Goal: Transaction & Acquisition: Purchase product/service

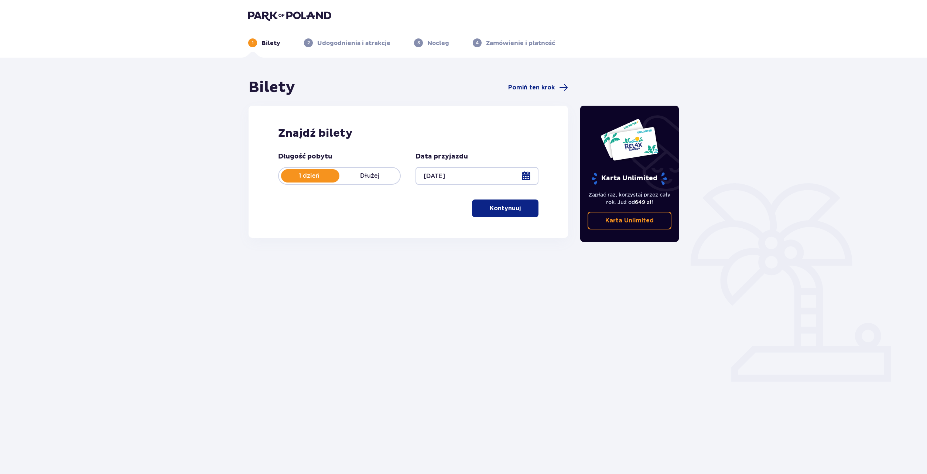
click at [488, 213] on button "Kontynuuj" at bounding box center [505, 208] width 66 height 18
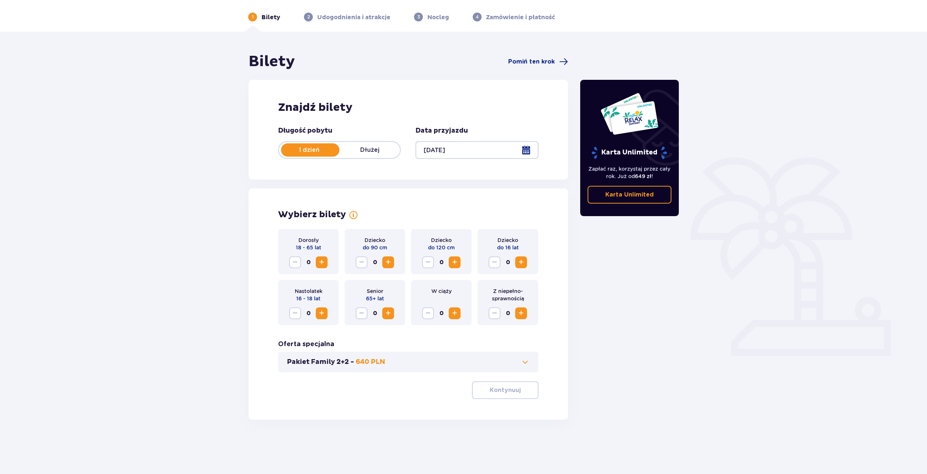
scroll to position [27, 0]
click at [522, 261] on span "Zwiększ" at bounding box center [520, 261] width 9 height 9
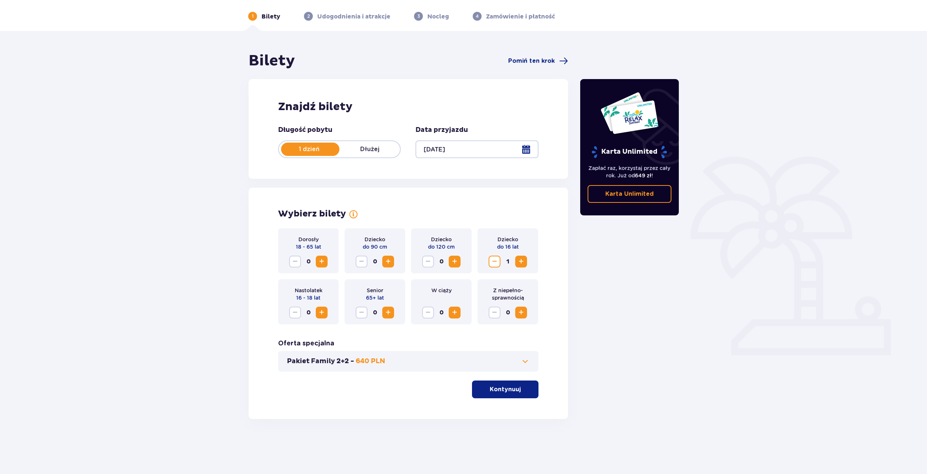
click at [320, 261] on span "Zwiększ" at bounding box center [321, 261] width 9 height 9
click at [341, 362] on p "Pakiet Family 2+2 -" at bounding box center [320, 361] width 67 height 9
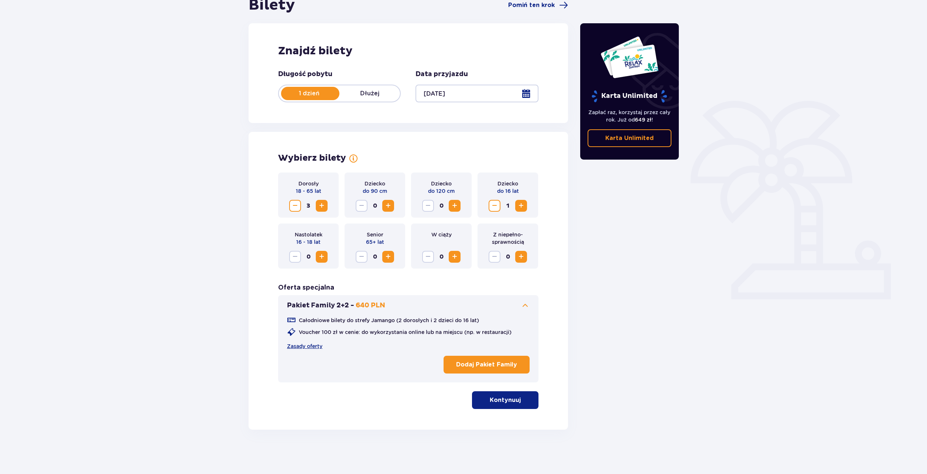
click at [386, 305] on button "Pakiet Family 2+2 - 640 PLN" at bounding box center [408, 305] width 243 height 9
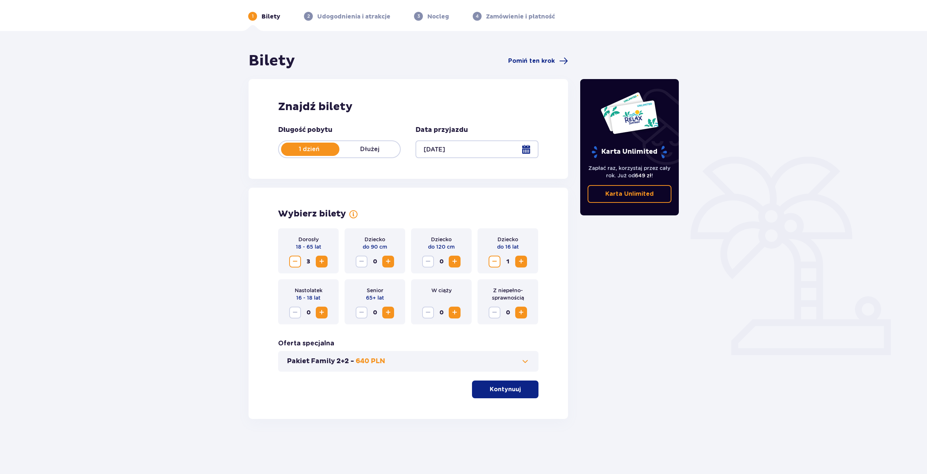
click at [370, 364] on p "640 PLN" at bounding box center [370, 361] width 30 height 9
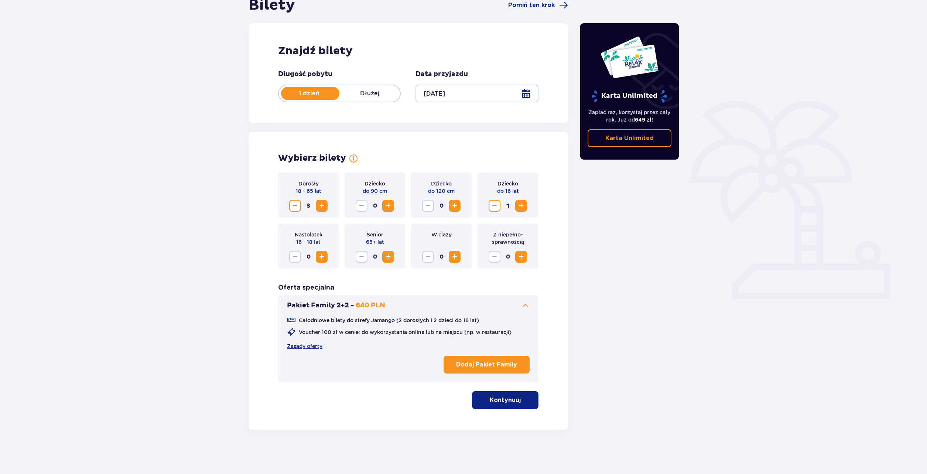
click at [375, 304] on p "640 PLN" at bounding box center [370, 305] width 30 height 9
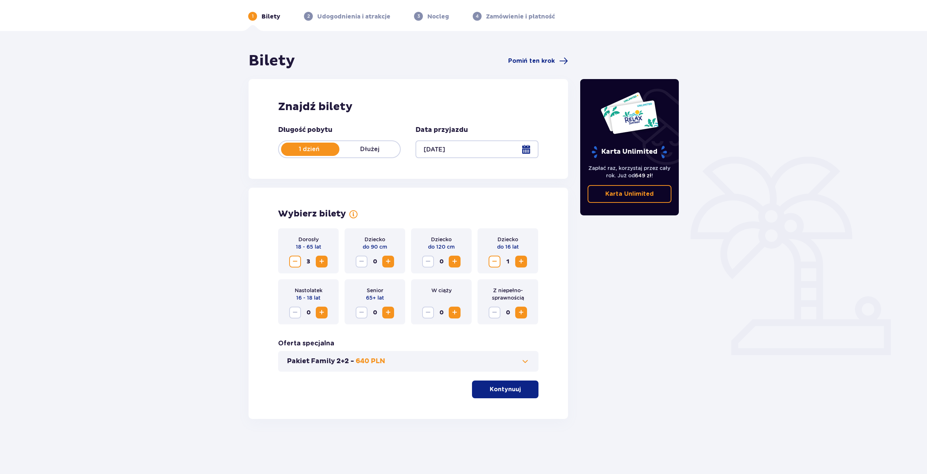
click at [509, 389] on p "Kontynuuj" at bounding box center [504, 389] width 31 height 8
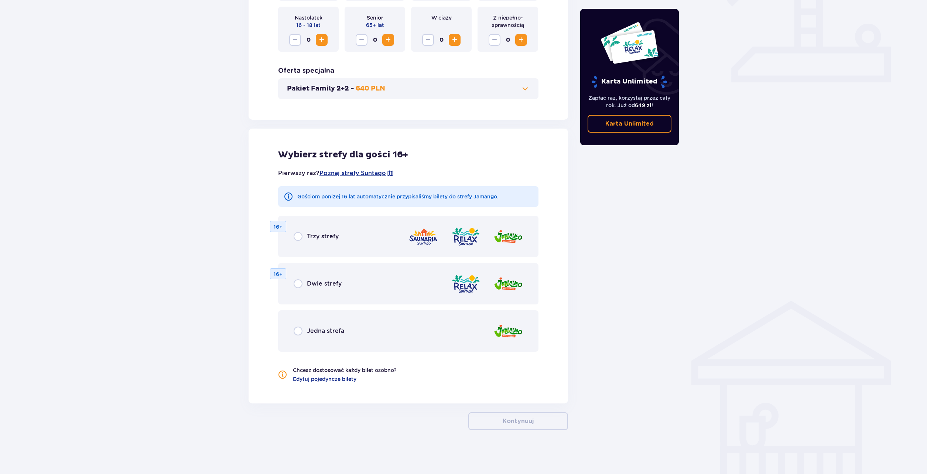
scroll to position [299, 0]
click at [299, 236] on input "radio" at bounding box center [297, 235] width 9 height 9
radio input "true"
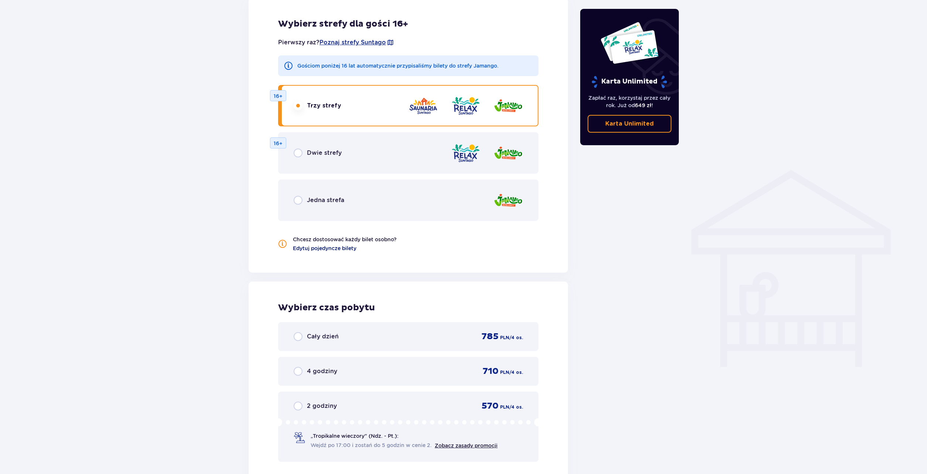
scroll to position [429, 0]
click at [297, 154] on input "radio" at bounding box center [297, 153] width 9 height 9
radio input "true"
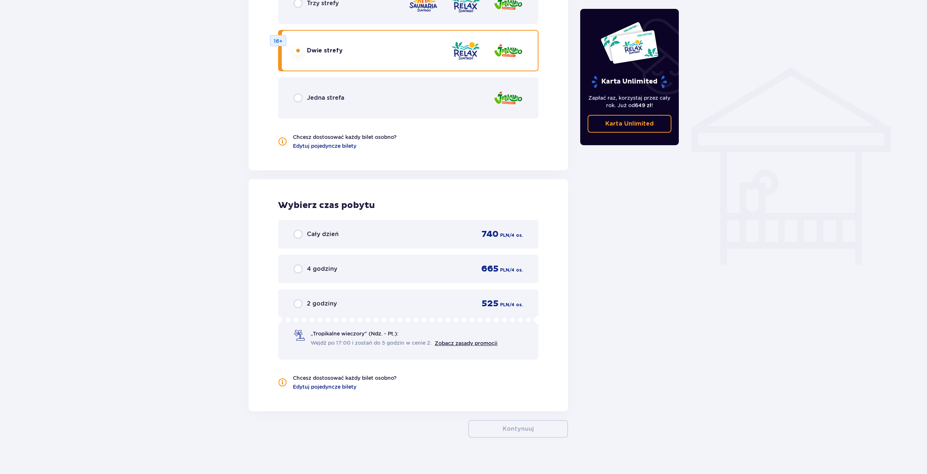
scroll to position [540, 0]
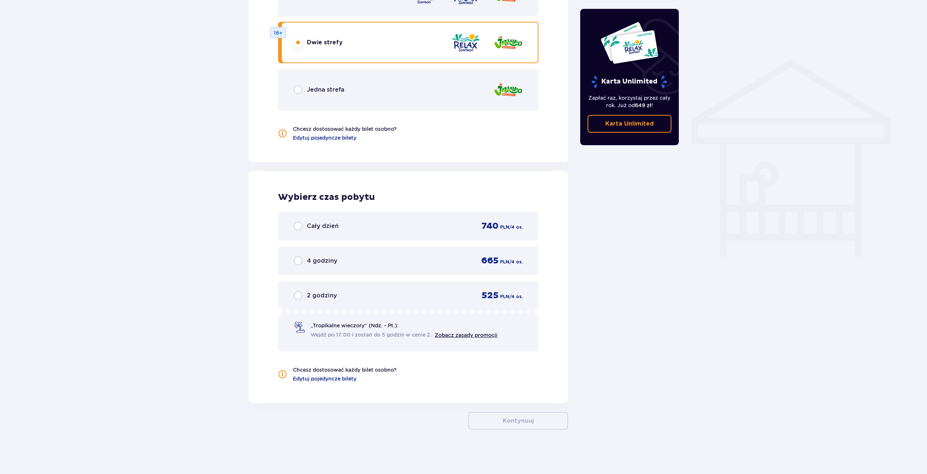
click at [296, 227] on input "radio" at bounding box center [297, 225] width 9 height 9
radio input "true"
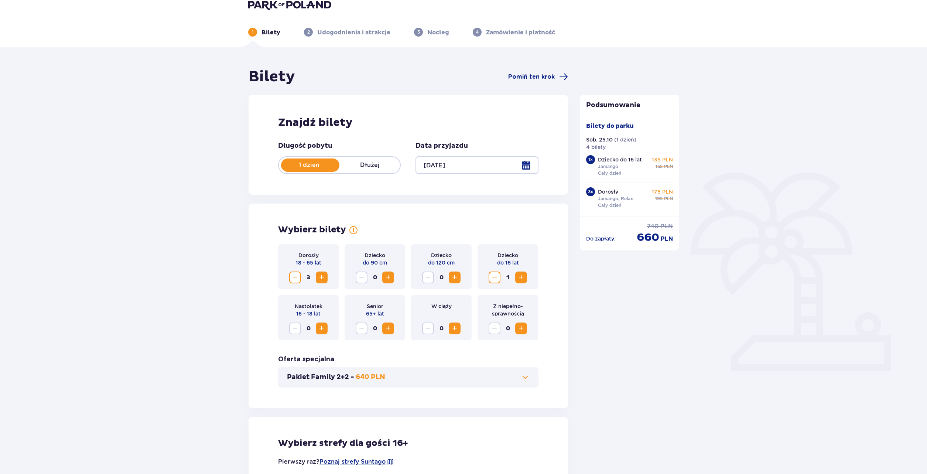
scroll to position [0, 0]
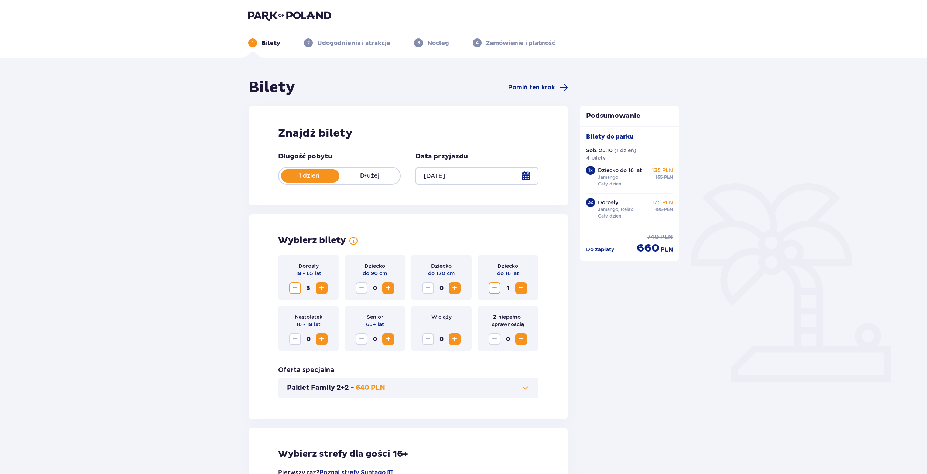
click at [429, 173] on div at bounding box center [476, 176] width 123 height 18
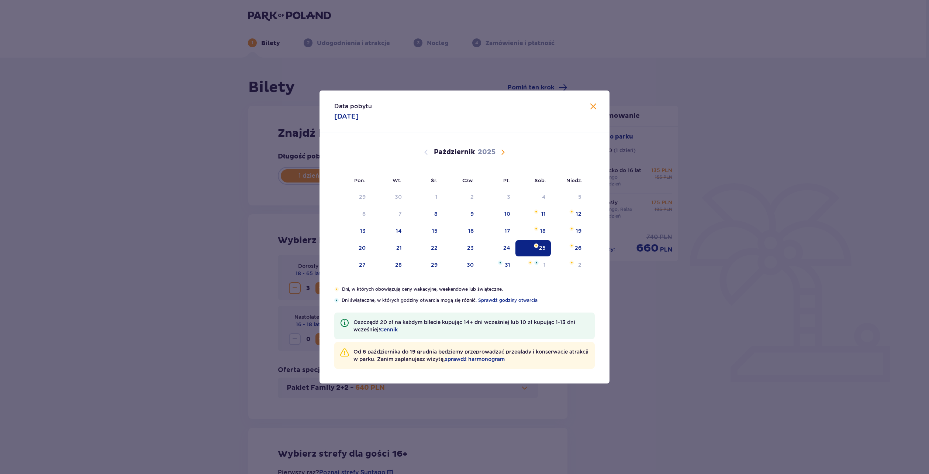
click at [429, 173] on div "[DATE]" at bounding box center [465, 160] width 244 height 55
click at [471, 213] on div "9" at bounding box center [461, 214] width 37 height 16
type input "[DATE]"
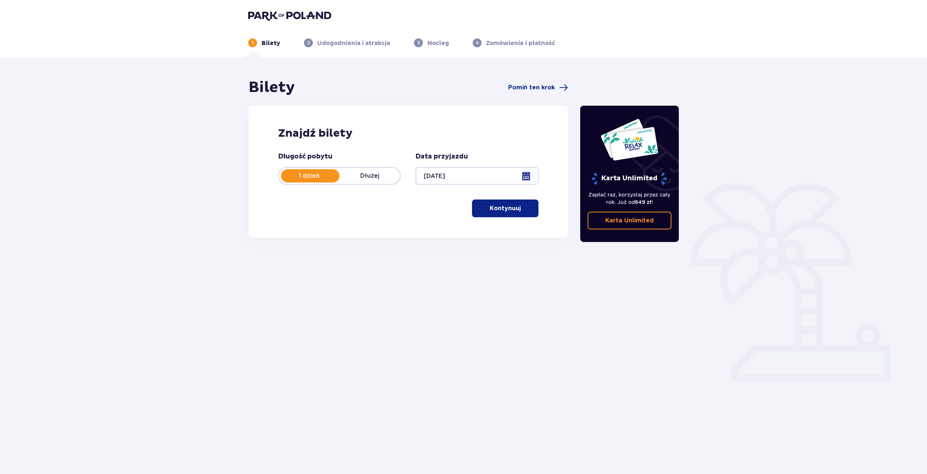
click at [506, 213] on button "Kontynuuj" at bounding box center [505, 208] width 66 height 18
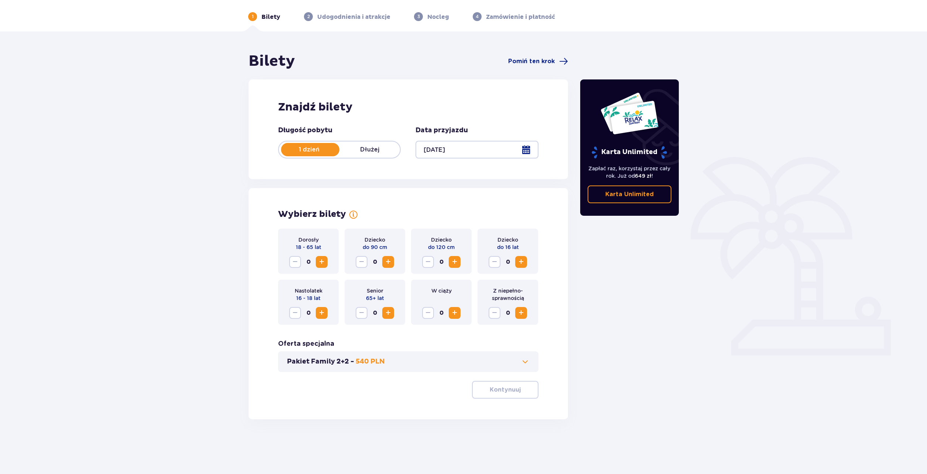
scroll to position [27, 0]
click at [314, 259] on div "0" at bounding box center [308, 261] width 38 height 12
click at [318, 262] on span "Zwiększ" at bounding box center [321, 261] width 9 height 9
click at [320, 260] on span "Zwiększ" at bounding box center [321, 261] width 9 height 9
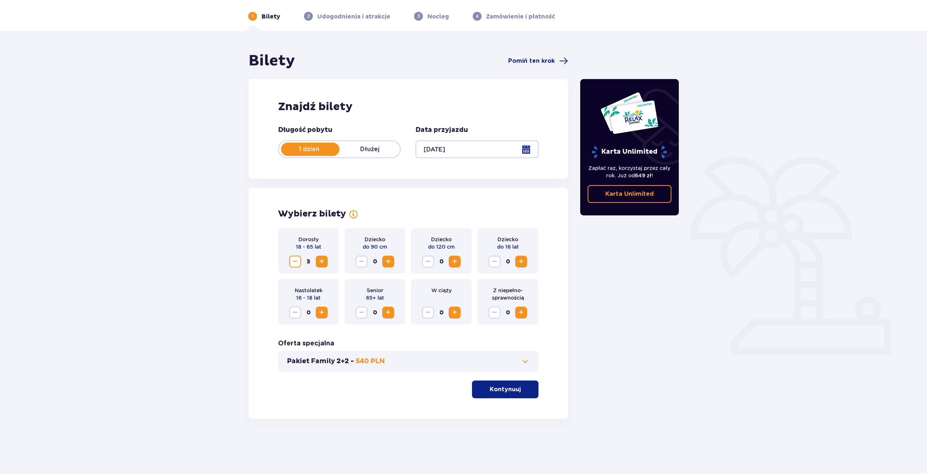
click at [523, 260] on span "Zwiększ" at bounding box center [520, 261] width 9 height 9
click at [491, 384] on button "Kontynuuj" at bounding box center [505, 389] width 66 height 18
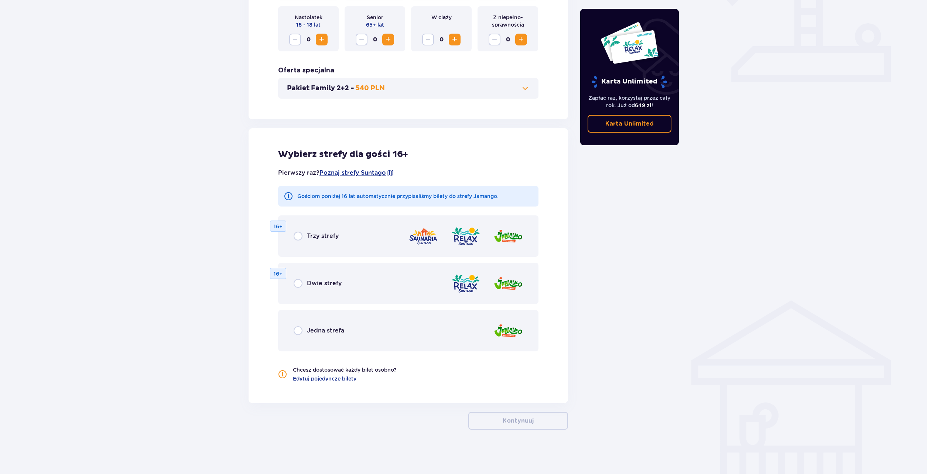
click at [299, 282] on input "radio" at bounding box center [297, 283] width 9 height 9
radio input "true"
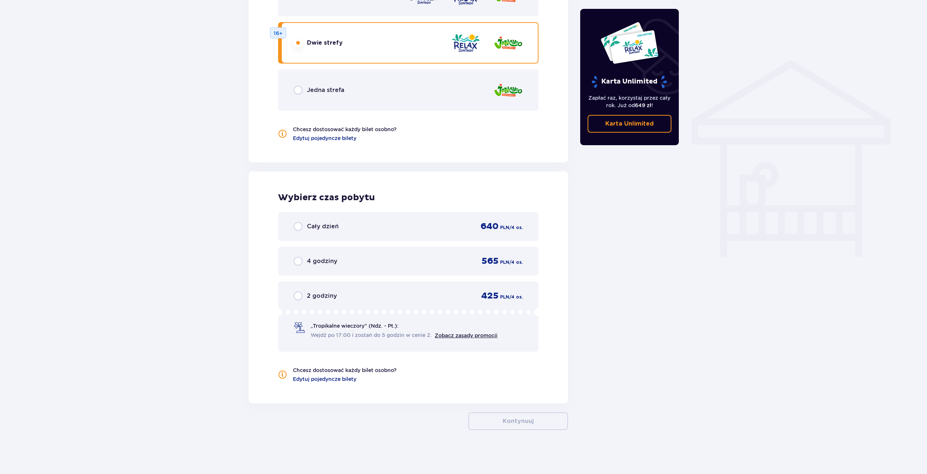
scroll to position [540, 0]
click at [295, 227] on input "radio" at bounding box center [297, 225] width 9 height 9
radio input "true"
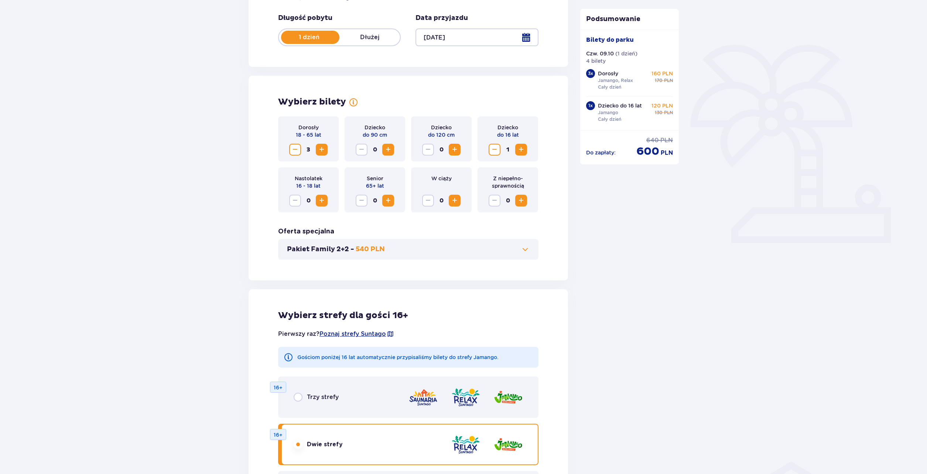
scroll to position [0, 0]
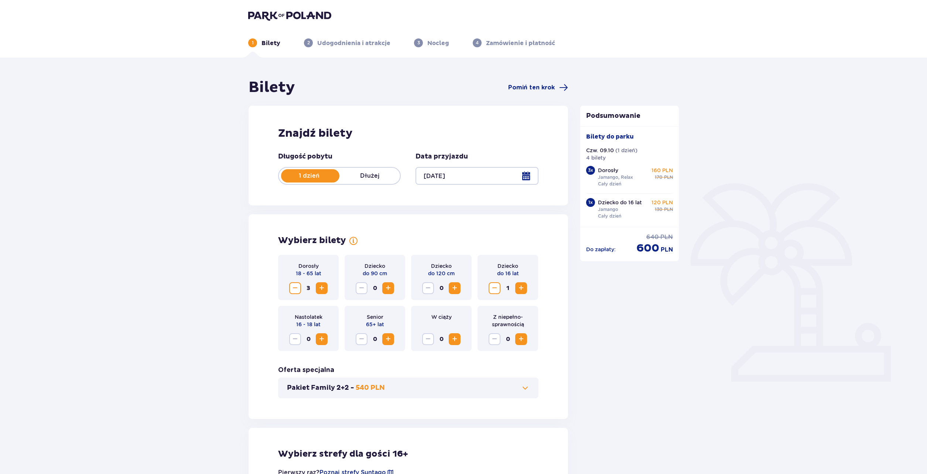
click at [455, 180] on div at bounding box center [476, 176] width 123 height 18
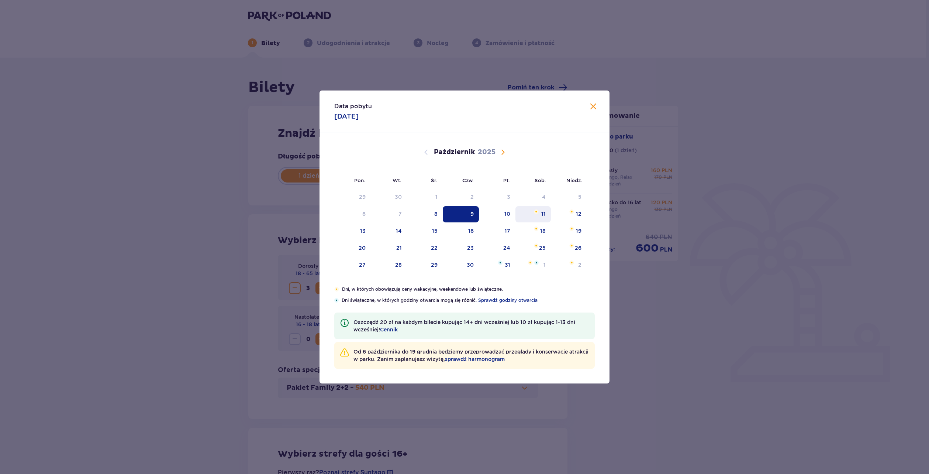
click at [542, 217] on div "11" at bounding box center [534, 214] width 36 height 16
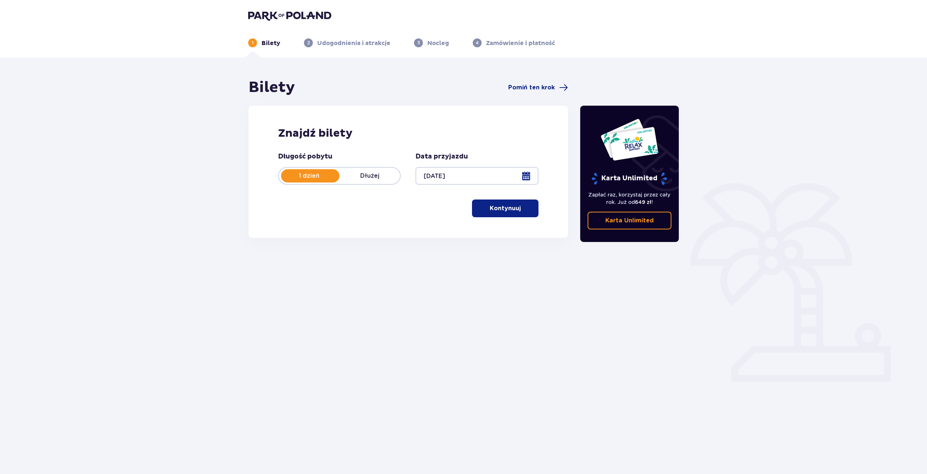
click at [503, 215] on button "Kontynuuj" at bounding box center [505, 208] width 66 height 18
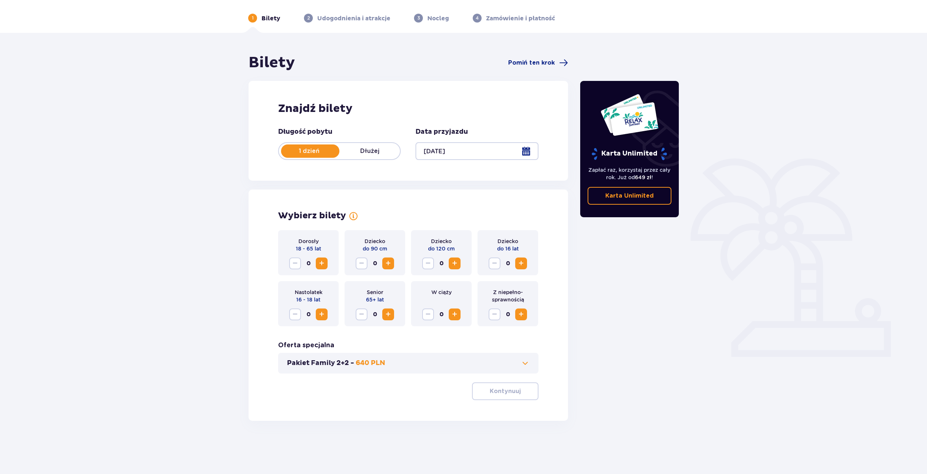
scroll to position [27, 0]
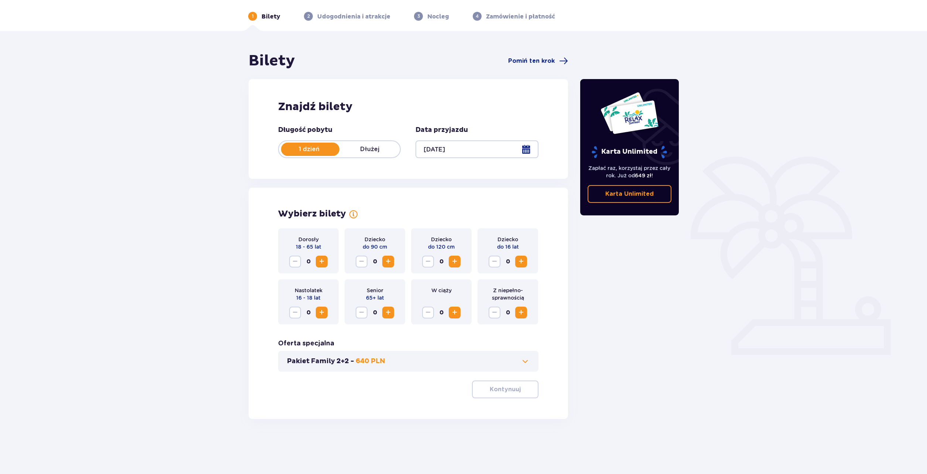
click at [323, 266] on span "Zwiększ" at bounding box center [321, 261] width 9 height 9
click at [519, 264] on span "Zwiększ" at bounding box center [520, 261] width 9 height 9
click at [514, 386] on p "Kontynuuj" at bounding box center [504, 389] width 31 height 8
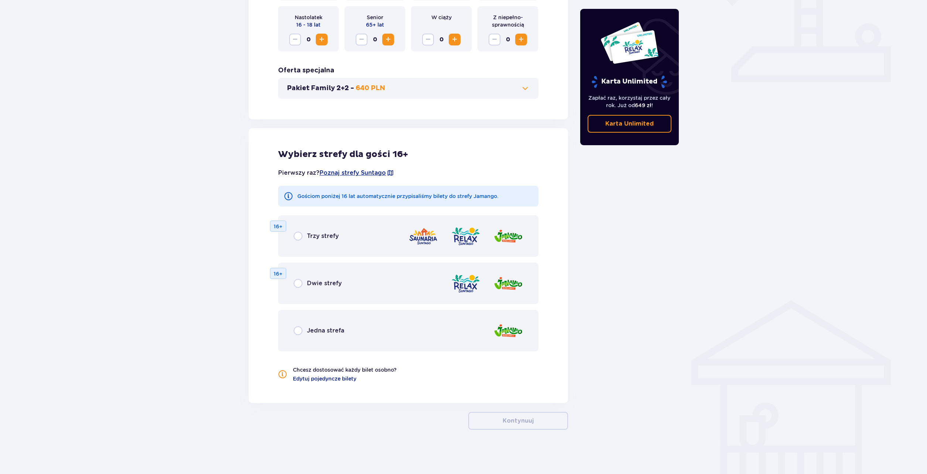
click at [298, 291] on div "Dwie strefy 16+" at bounding box center [408, 282] width 260 height 41
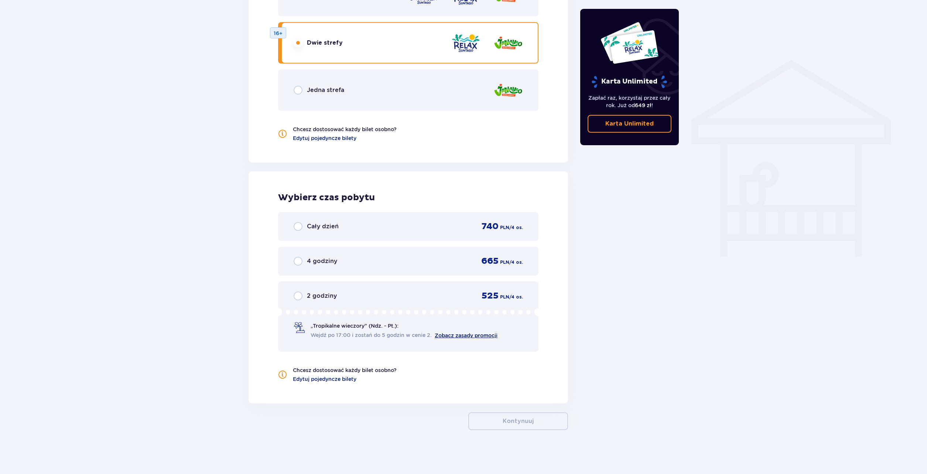
scroll to position [540, 0]
click at [328, 231] on div "Cały dzień 740 PLN / 4 os." at bounding box center [407, 225] width 229 height 11
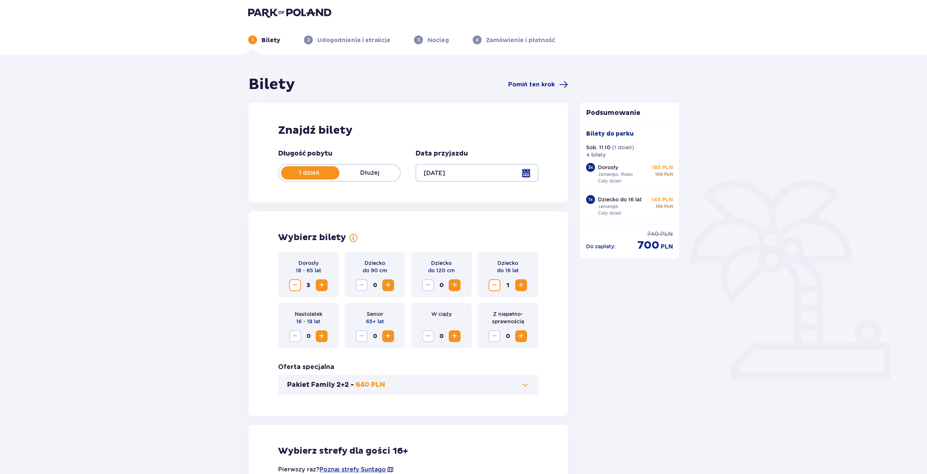
scroll to position [0, 0]
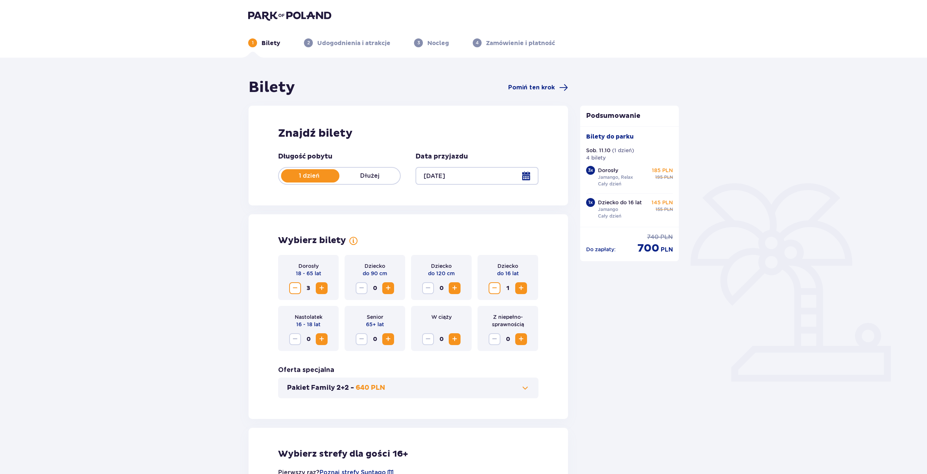
click at [463, 175] on div at bounding box center [476, 176] width 123 height 18
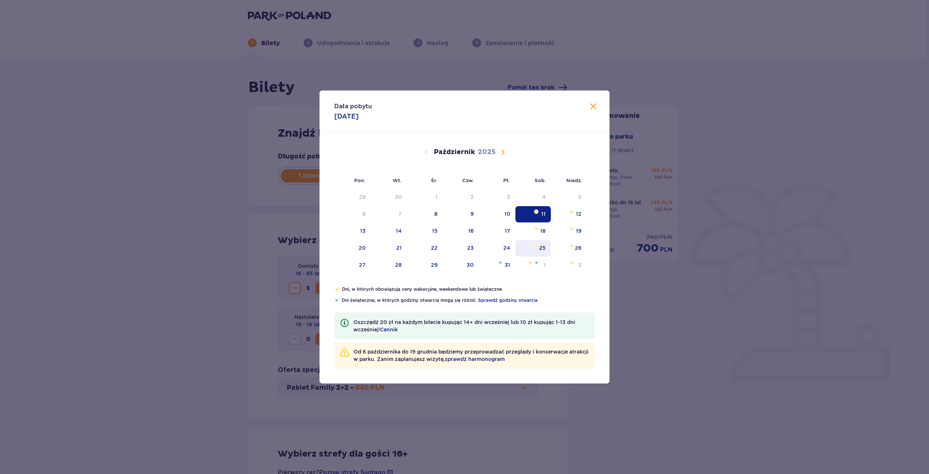
click at [535, 248] on div "25" at bounding box center [534, 248] width 36 height 16
type input "[DATE]"
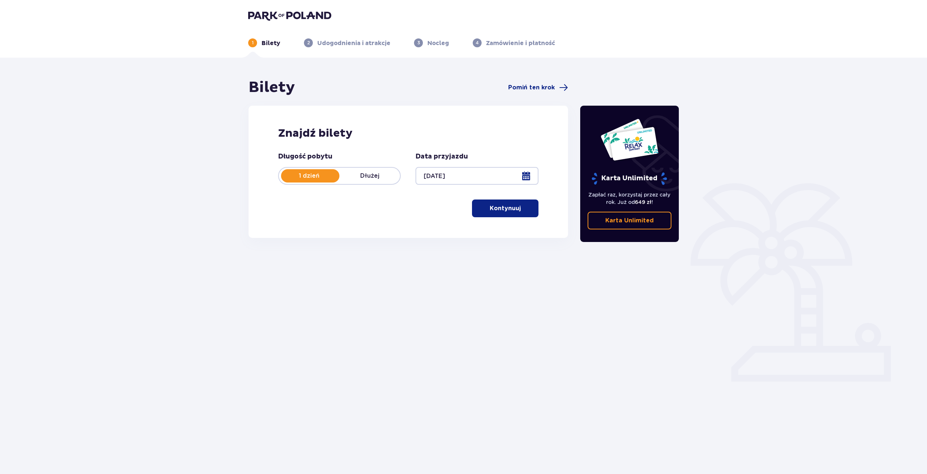
click at [503, 210] on p "Kontynuuj" at bounding box center [504, 208] width 31 height 8
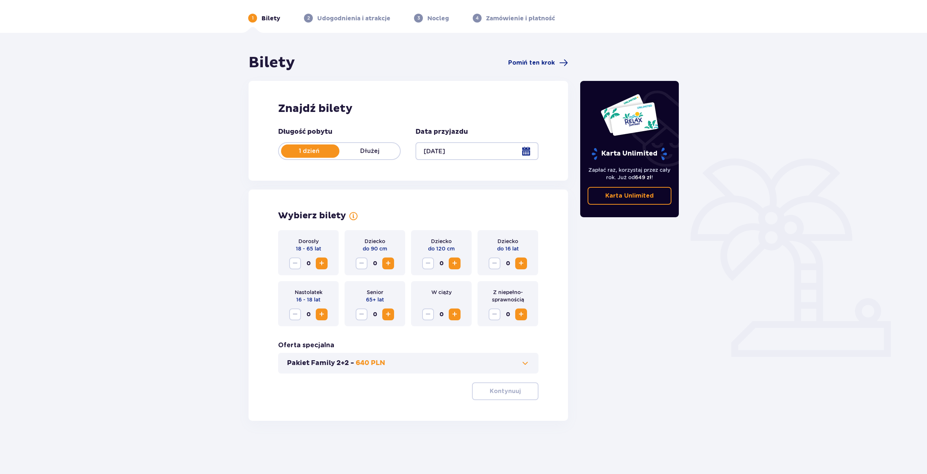
scroll to position [27, 0]
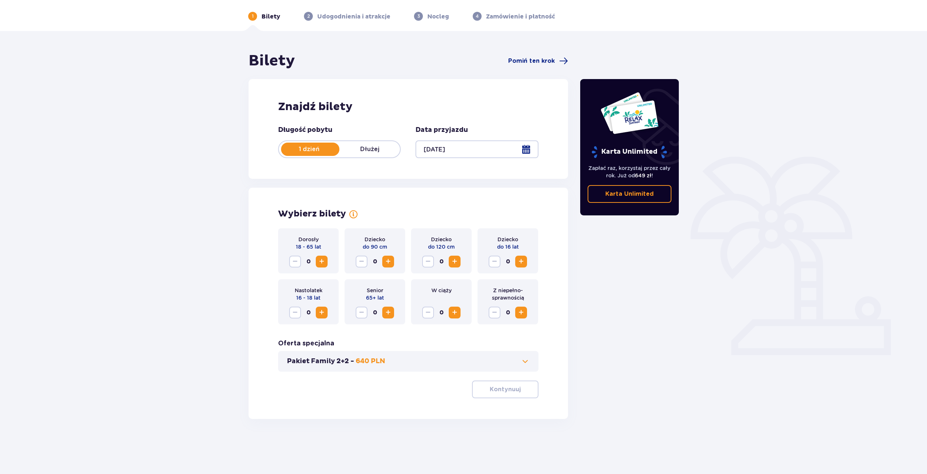
click at [318, 261] on span "Zwiększ" at bounding box center [321, 261] width 9 height 9
click at [520, 261] on span "Zwiększ" at bounding box center [520, 261] width 9 height 9
click at [496, 387] on p "Kontynuuj" at bounding box center [504, 389] width 31 height 8
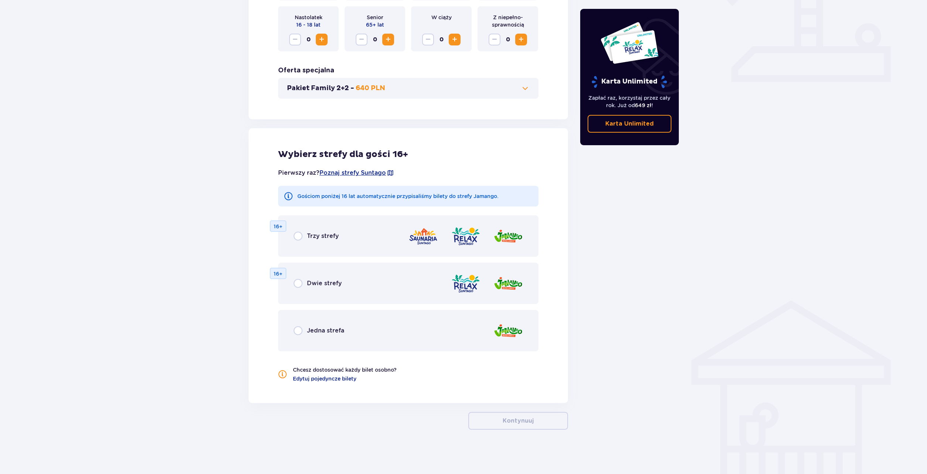
click at [334, 281] on span "Dwie strefy" at bounding box center [324, 283] width 35 height 8
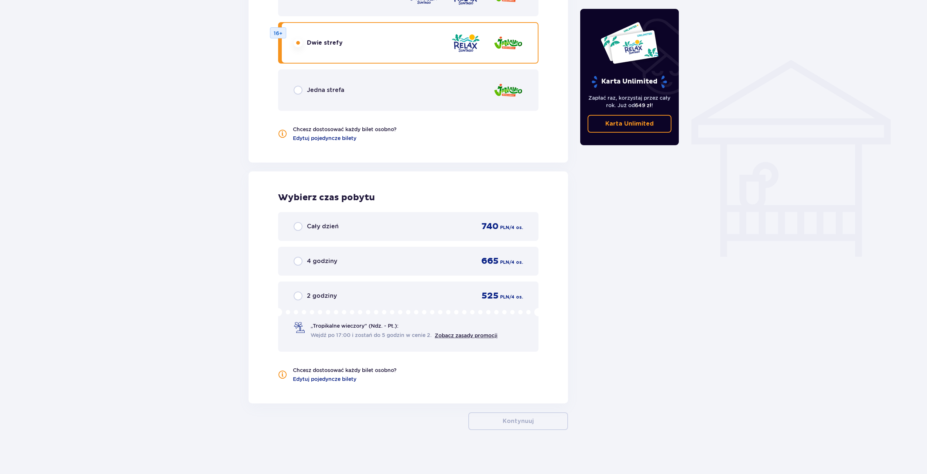
scroll to position [540, 0]
click at [298, 228] on input "radio" at bounding box center [297, 225] width 9 height 9
radio input "true"
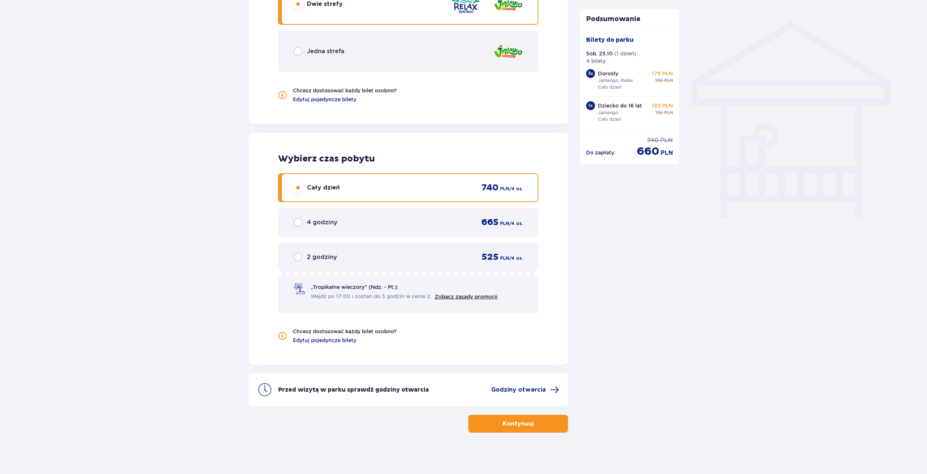
scroll to position [581, 0]
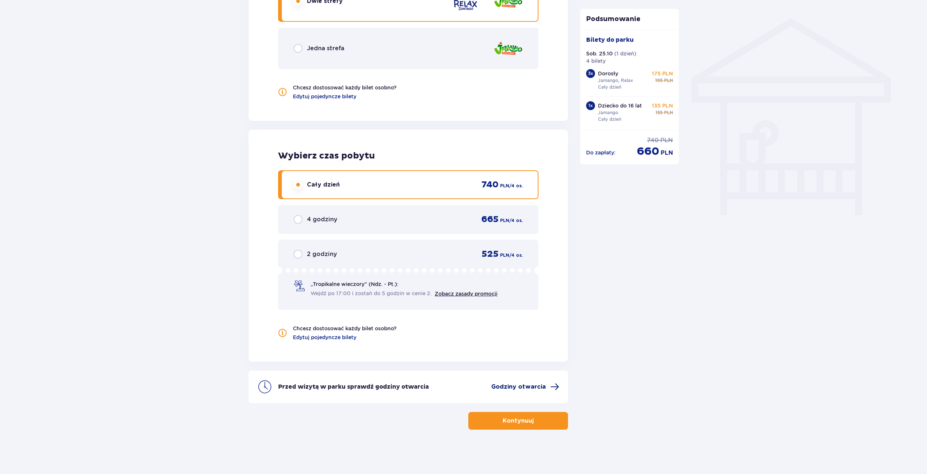
click at [542, 384] on span "Godziny otwarcia" at bounding box center [518, 386] width 55 height 8
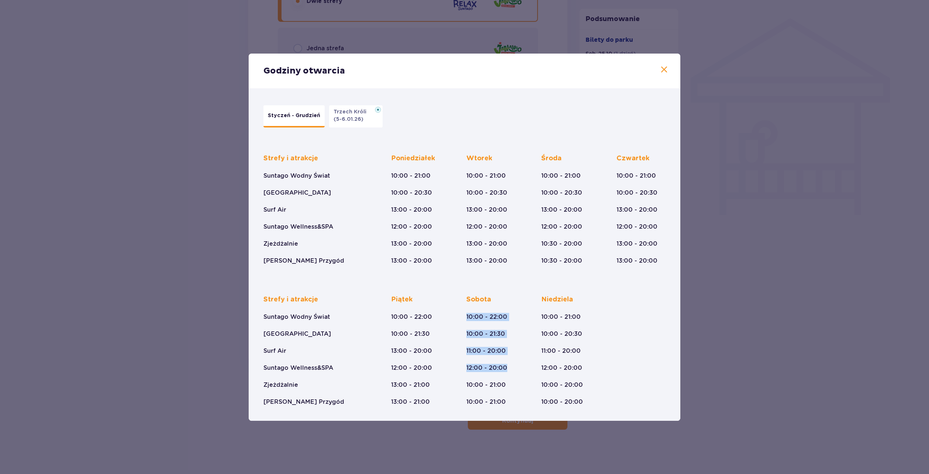
drag, startPoint x: 460, startPoint y: 318, endPoint x: 509, endPoint y: 368, distance: 69.4
click at [509, 368] on div "Strefy i atrakcje Suntago Wodny Świat Crocodile Island Surf Air Suntago Wellnes…" at bounding box center [465, 344] width 402 height 123
click at [467, 317] on p "10:00 - 22:00" at bounding box center [487, 317] width 41 height 8
drag, startPoint x: 467, startPoint y: 317, endPoint x: 486, endPoint y: 384, distance: 69.8
click at [486, 384] on div "[DATE] 10:00 - 22:00 10:00 - 21:30 11:00 - 20:00 12:00 - 20:00 10:00 - 21:00 10…" at bounding box center [487, 350] width 41 height 111
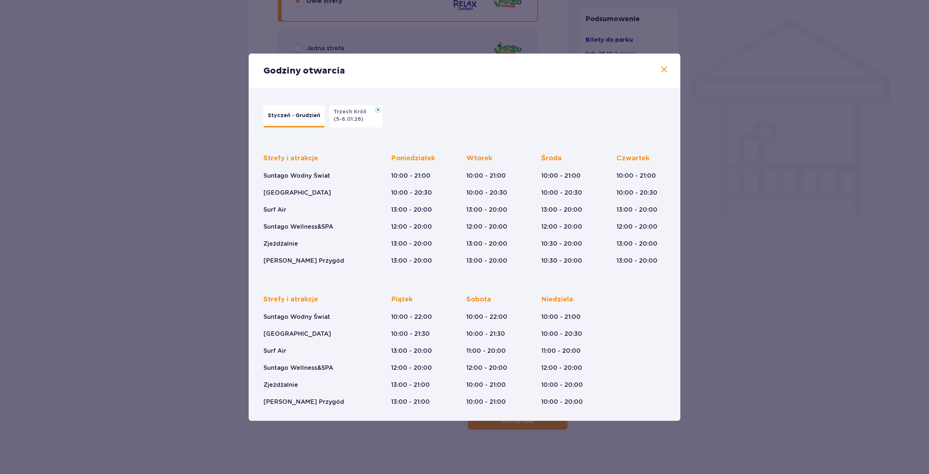
click at [740, 295] on div "Godziny otwarcia Styczeń - Grudzień Trzech Króli (5-6.01.26) Strefy i atrakcje …" at bounding box center [464, 237] width 929 height 474
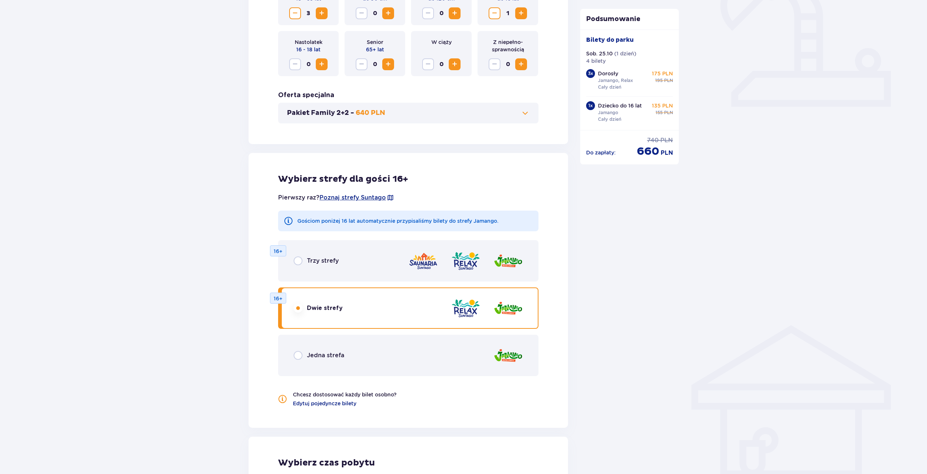
scroll to position [249, 0]
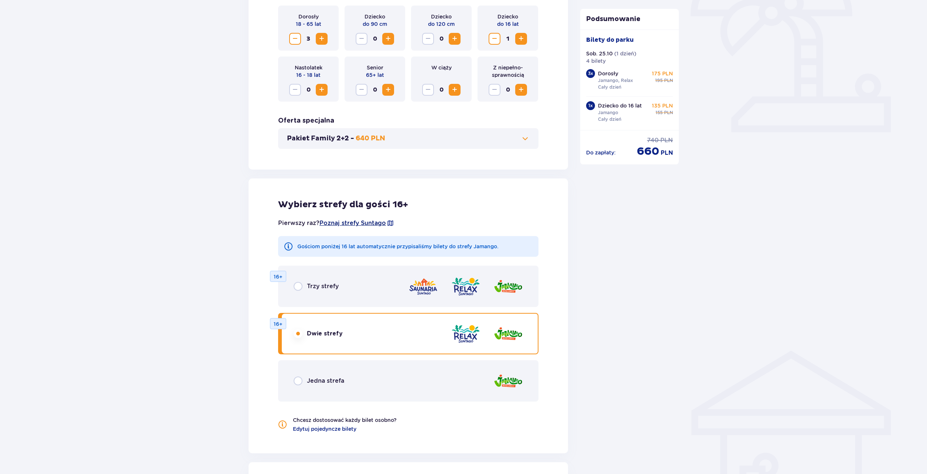
drag, startPoint x: 348, startPoint y: 223, endPoint x: 340, endPoint y: 223, distance: 8.1
click at [340, 223] on span "Poznaj strefy Suntago" at bounding box center [352, 223] width 66 height 8
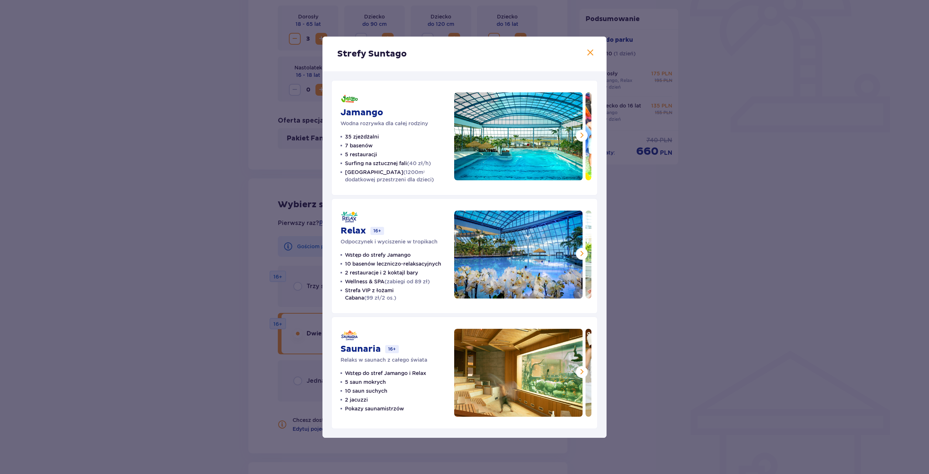
click at [757, 198] on div "Strefy Suntago Jamango Wodna rozrywka dla całej rodziny 35 zjeżdżalni 7 basenów…" at bounding box center [464, 237] width 929 height 474
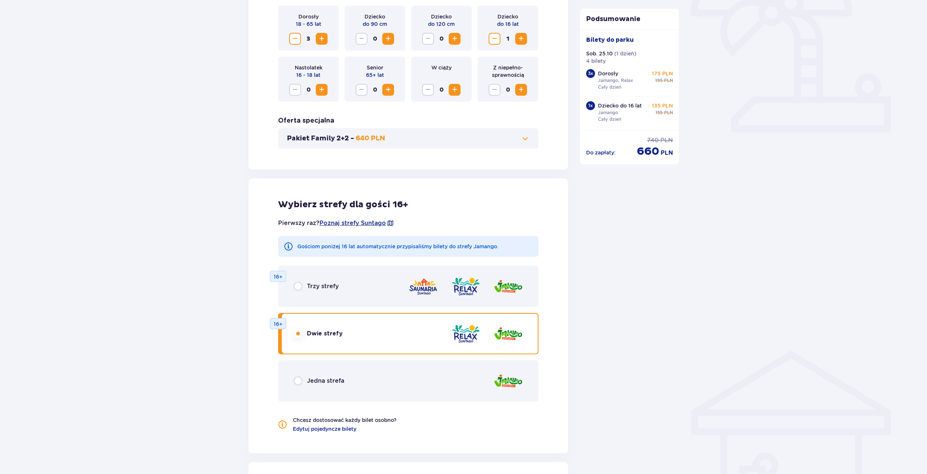
click at [299, 381] on input "radio" at bounding box center [297, 380] width 9 height 9
radio input "true"
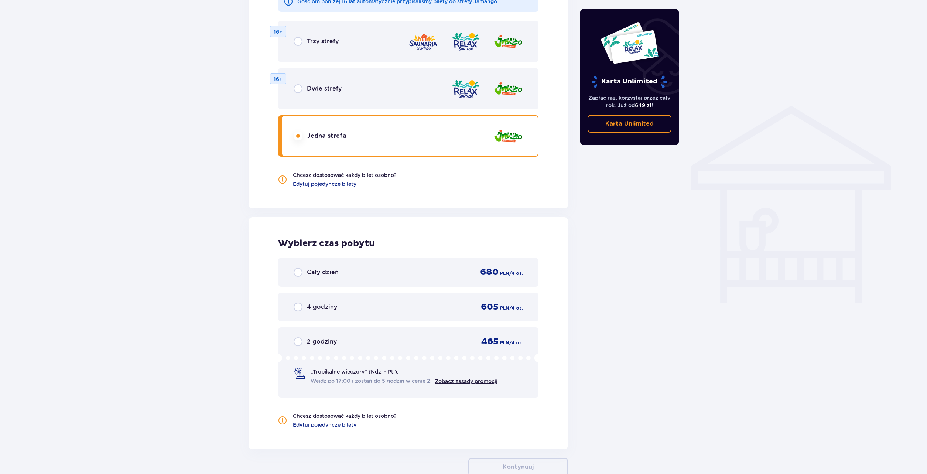
scroll to position [540, 0]
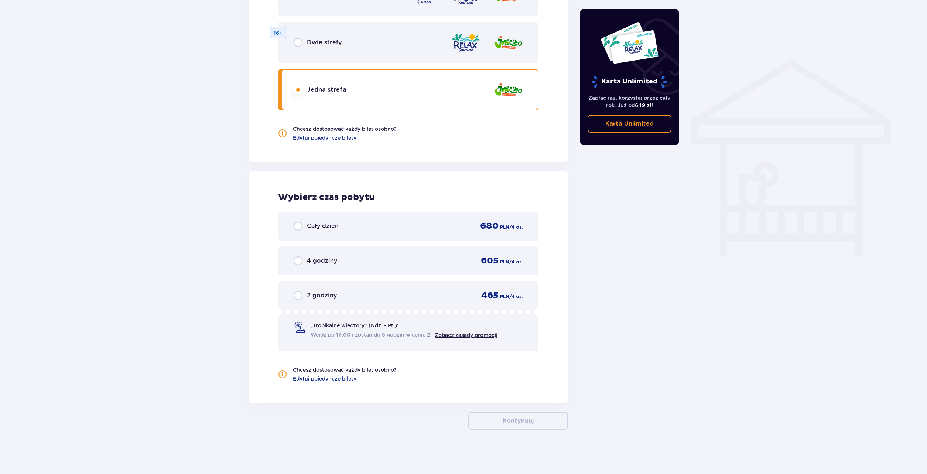
click at [298, 227] on input "radio" at bounding box center [297, 225] width 9 height 9
radio input "true"
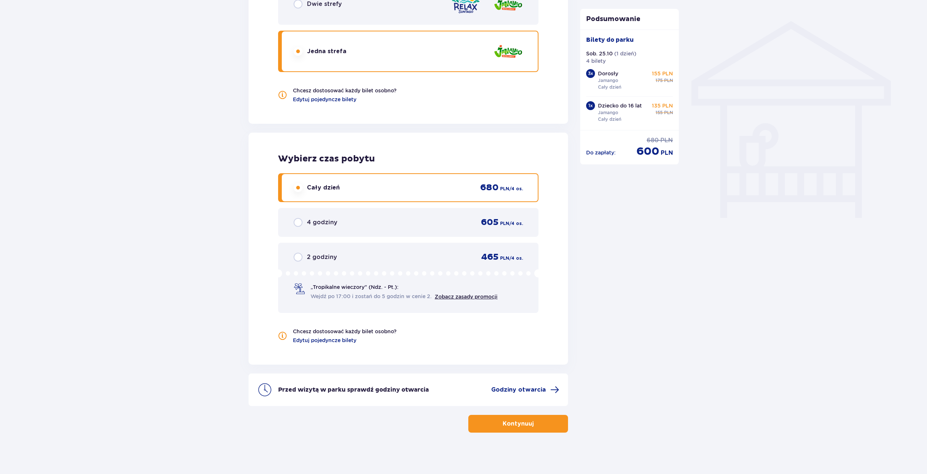
scroll to position [581, 0]
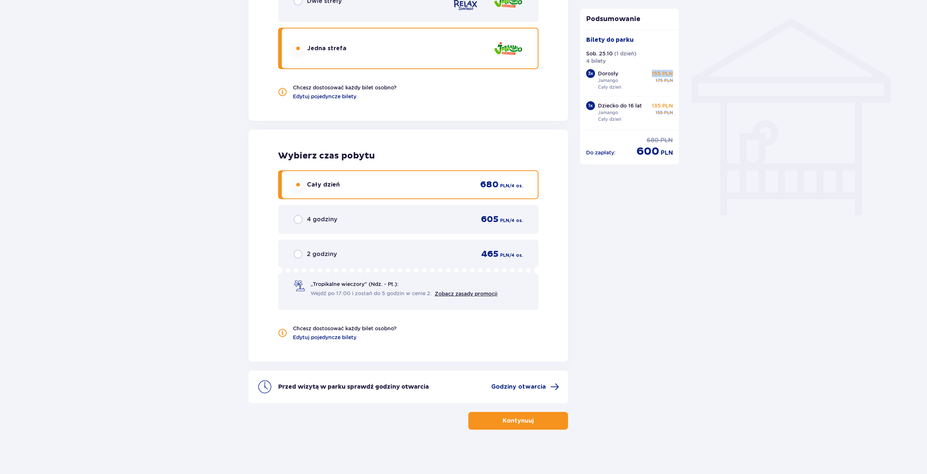
drag, startPoint x: 655, startPoint y: 72, endPoint x: 674, endPoint y: 77, distance: 20.1
click at [674, 76] on div "Bilety do [GEOGRAPHIC_DATA]. 25.10 ( 1 dzień ) 4 bilety 3 x Dorosły Jamango Cał…" at bounding box center [629, 80] width 99 height 100
click at [676, 77] on div "Bilety do [GEOGRAPHIC_DATA]. 25.10 ( 1 dzień ) 4 bilety 3 x Dorosły Jamango Cał…" at bounding box center [629, 80] width 99 height 100
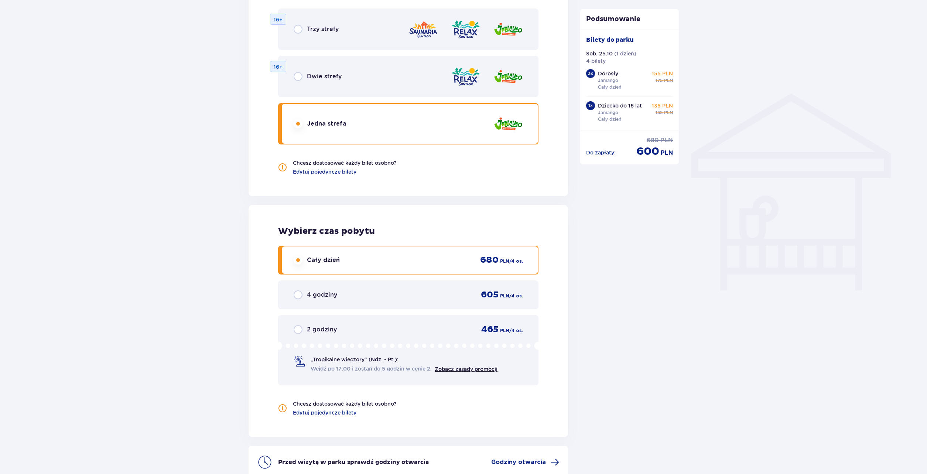
scroll to position [471, 0]
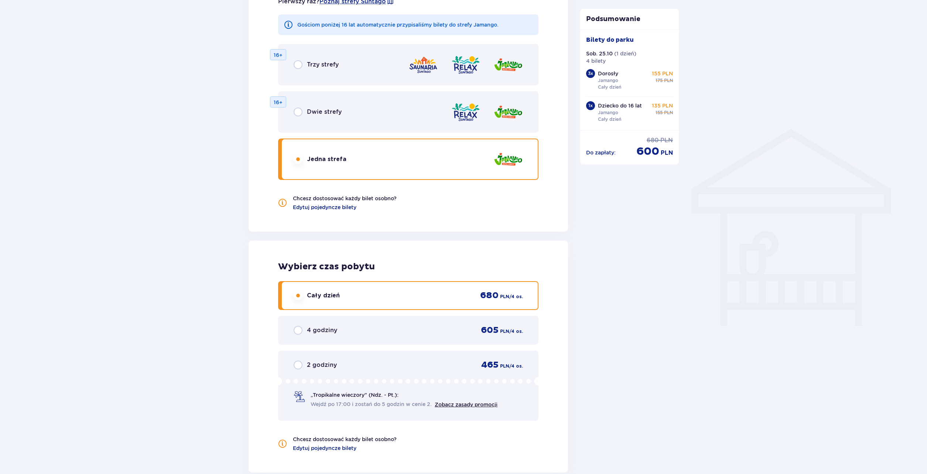
click at [299, 111] on input "radio" at bounding box center [297, 111] width 9 height 9
radio input "true"
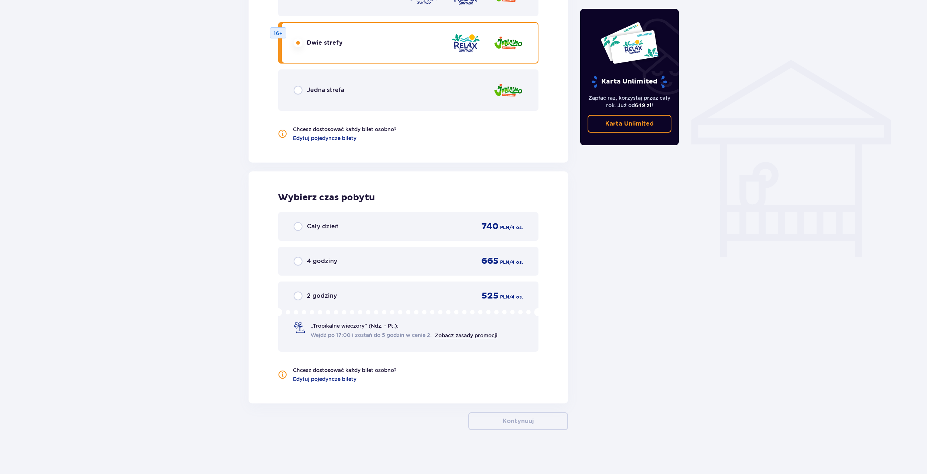
scroll to position [540, 0]
click at [302, 223] on input "radio" at bounding box center [297, 225] width 9 height 9
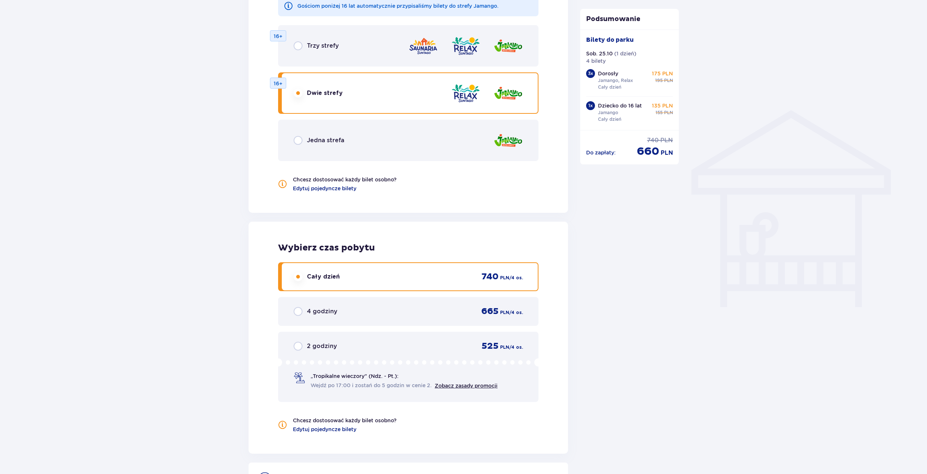
scroll to position [471, 0]
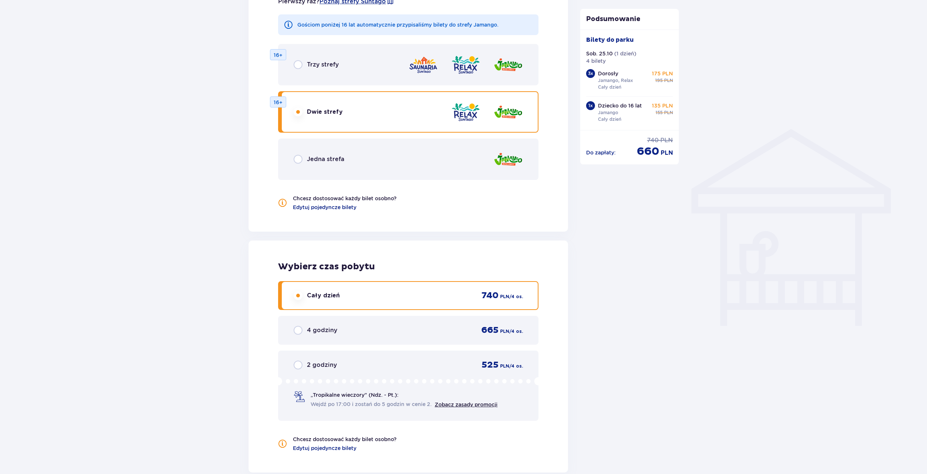
click at [300, 155] on input "radio" at bounding box center [297, 159] width 9 height 9
radio input "true"
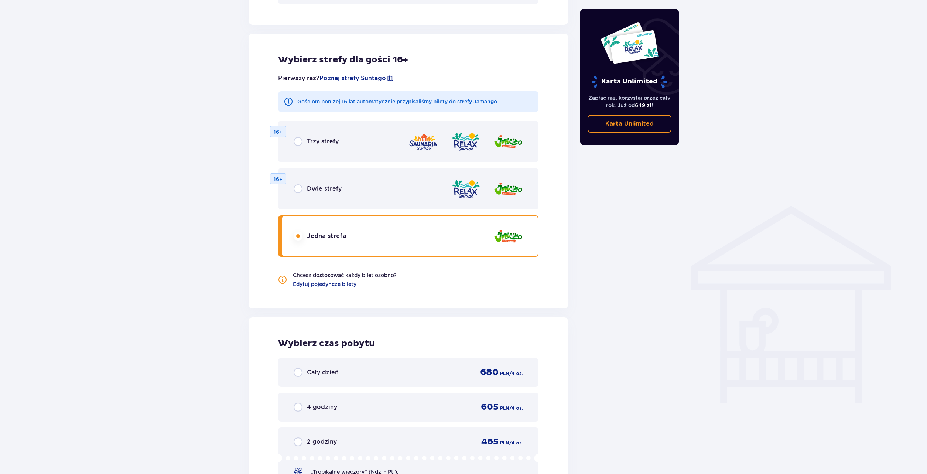
scroll to position [392, 0]
click at [303, 184] on div "Dwie strefy 16+" at bounding box center [408, 189] width 260 height 41
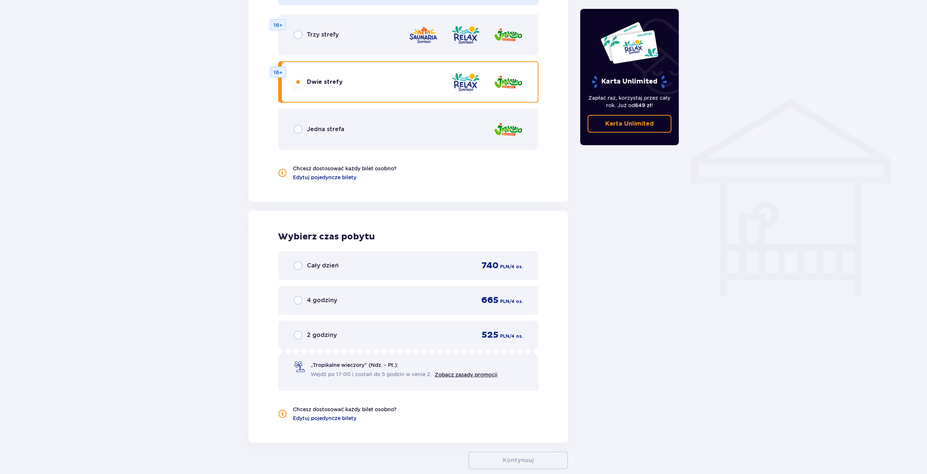
scroll to position [540, 0]
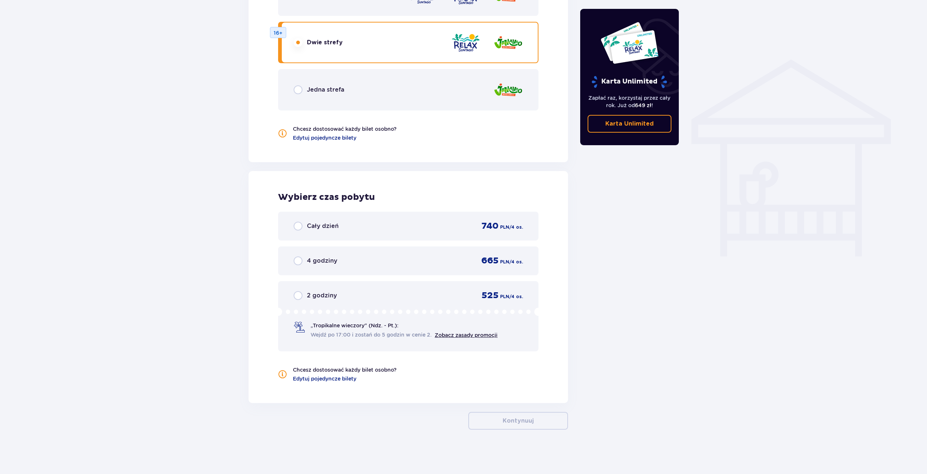
click at [324, 220] on div "Cały dzień 740 PLN / 4 os." at bounding box center [407, 225] width 229 height 11
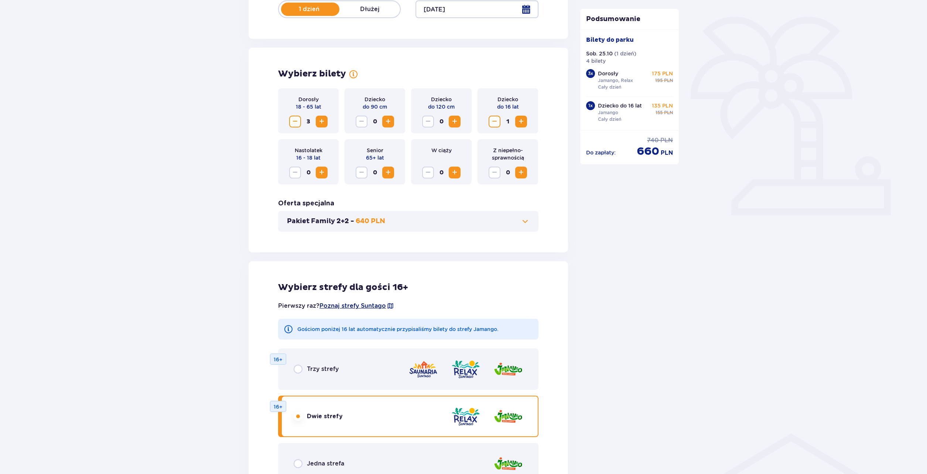
scroll to position [28, 0]
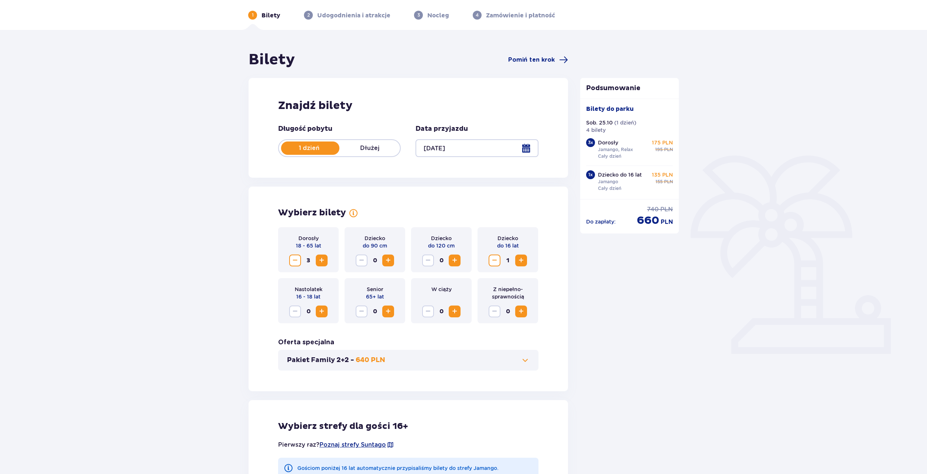
click at [495, 262] on span "Zmniejsz" at bounding box center [494, 260] width 9 height 9
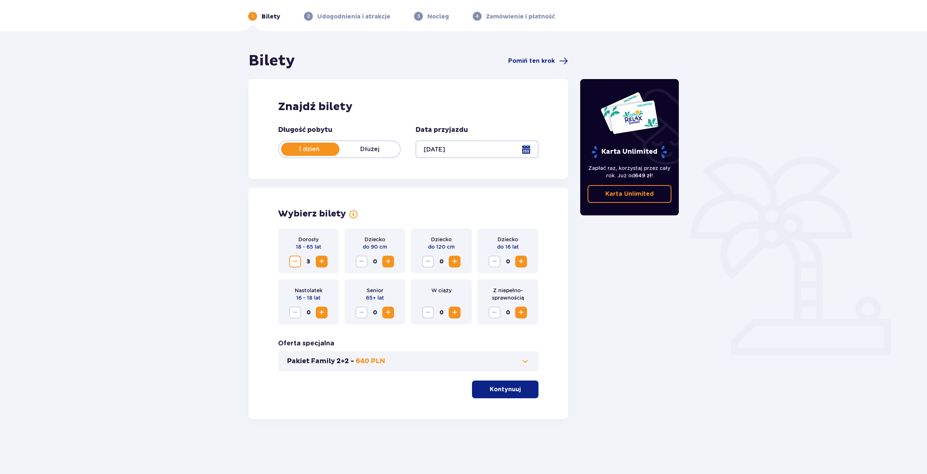
click at [322, 310] on span "Zwiększ" at bounding box center [321, 312] width 9 height 9
click at [508, 386] on p "Kontynuuj" at bounding box center [504, 389] width 31 height 8
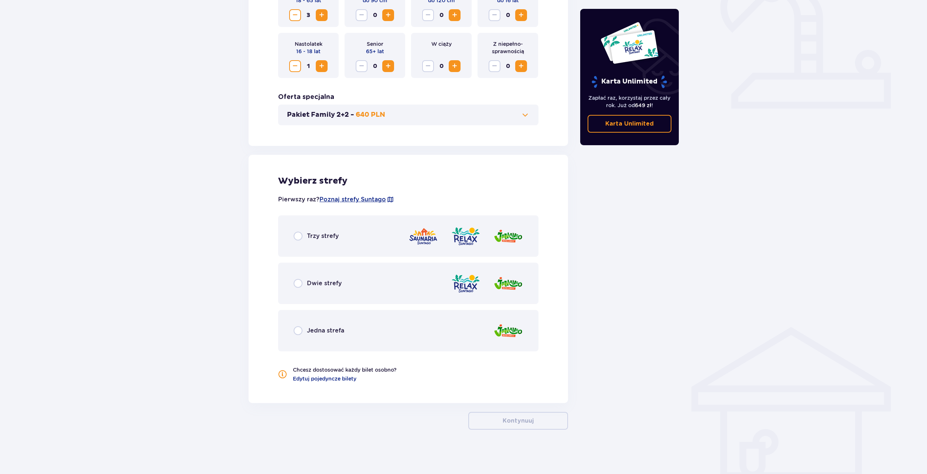
click at [298, 239] on input "radio" at bounding box center [297, 235] width 9 height 9
radio input "true"
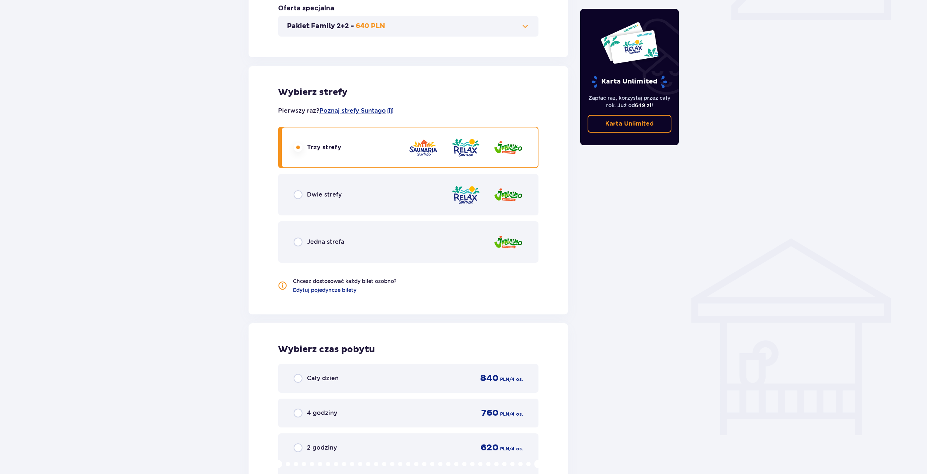
click at [307, 285] on div "Wybierz strefy Pierwszy raz? Poznaj strefy Suntago Trzy strefy Dwie strefy Jedn…" at bounding box center [407, 306] width 319 height 498
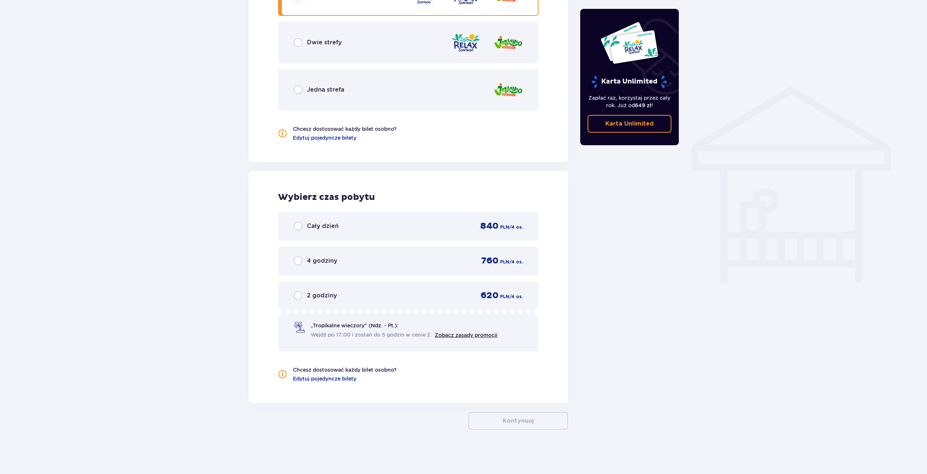
click at [300, 46] on input "radio" at bounding box center [297, 42] width 9 height 9
radio input "true"
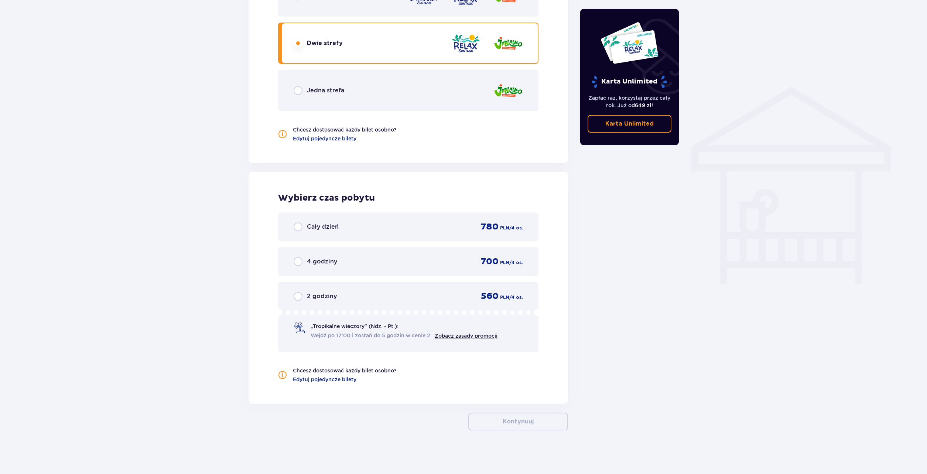
scroll to position [513, 0]
click at [297, 228] on input "radio" at bounding box center [297, 225] width 9 height 9
radio input "true"
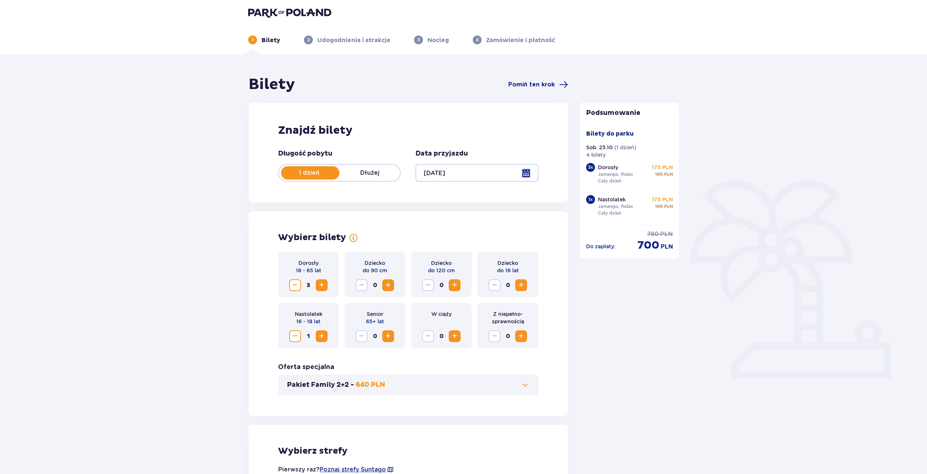
scroll to position [1, 0]
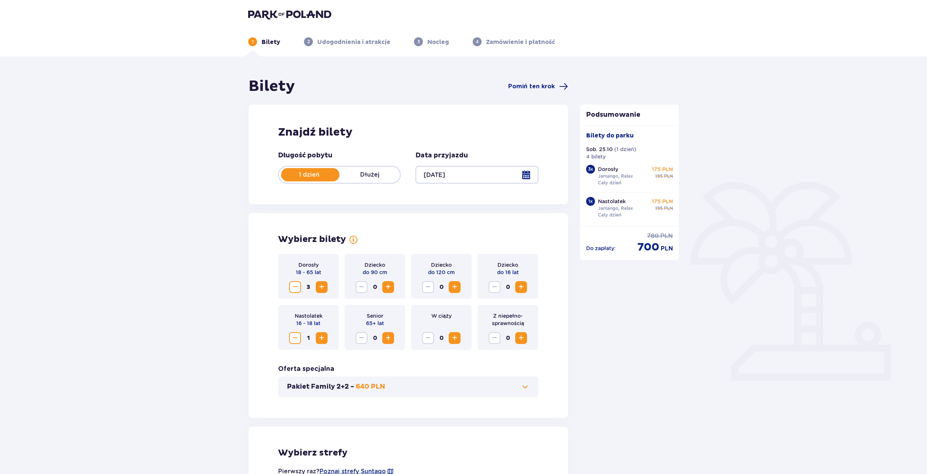
click at [299, 340] on span "Zmniejsz" at bounding box center [295, 337] width 9 height 9
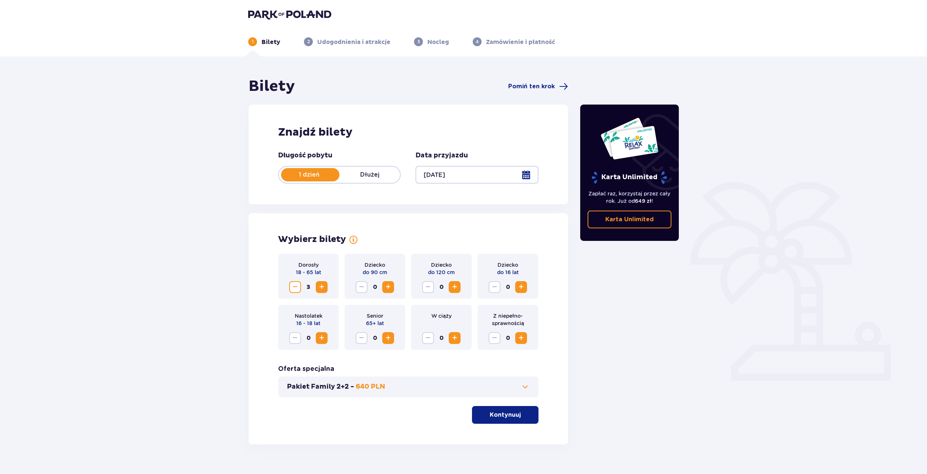
click at [520, 288] on span "Zwiększ" at bounding box center [520, 286] width 9 height 9
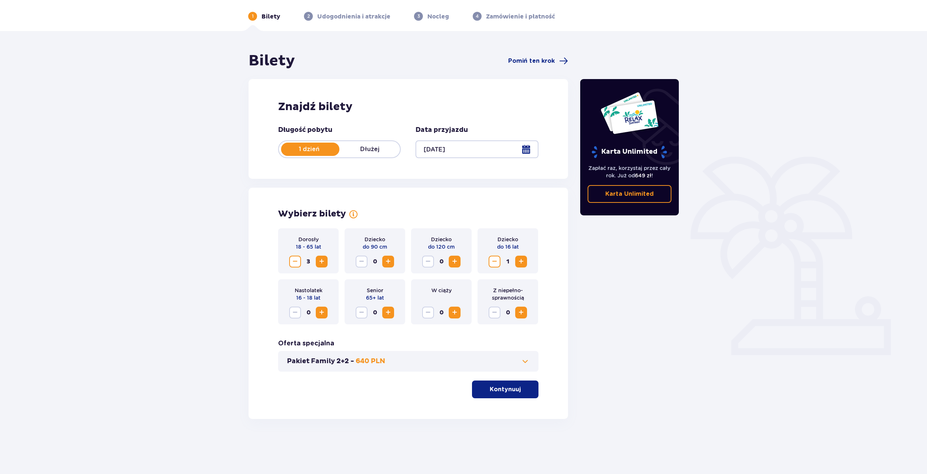
click at [482, 391] on button "Kontynuuj" at bounding box center [505, 389] width 66 height 18
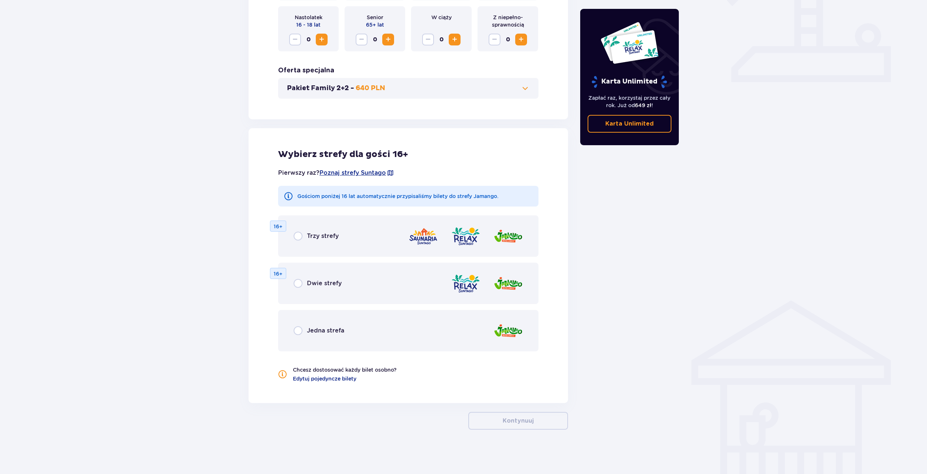
click at [296, 281] on input "radio" at bounding box center [297, 283] width 9 height 9
radio input "true"
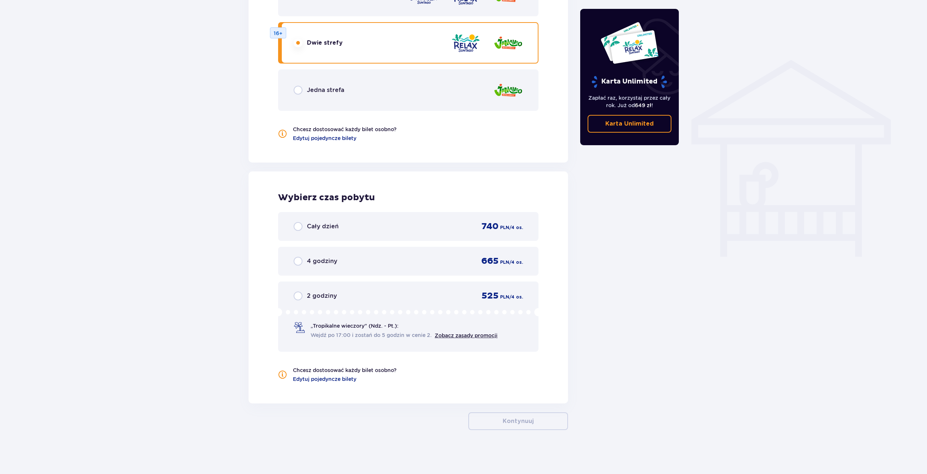
scroll to position [540, 0]
click at [301, 228] on input "radio" at bounding box center [297, 225] width 9 height 9
radio input "true"
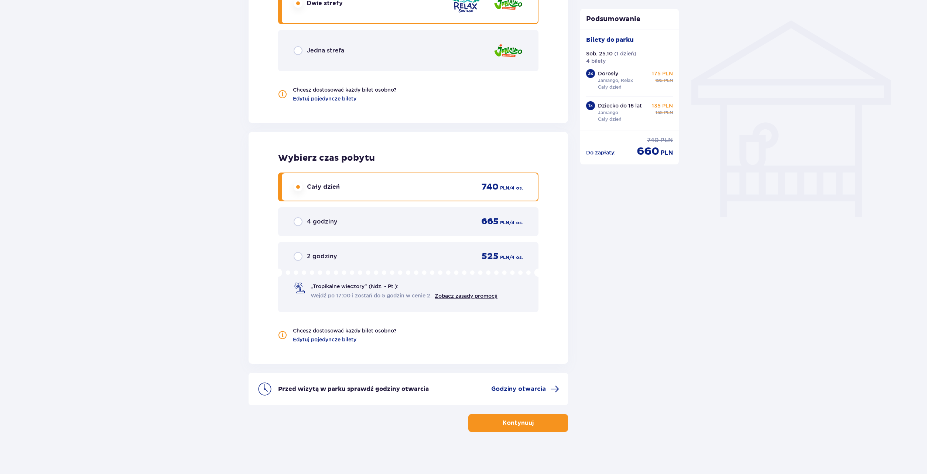
scroll to position [581, 0]
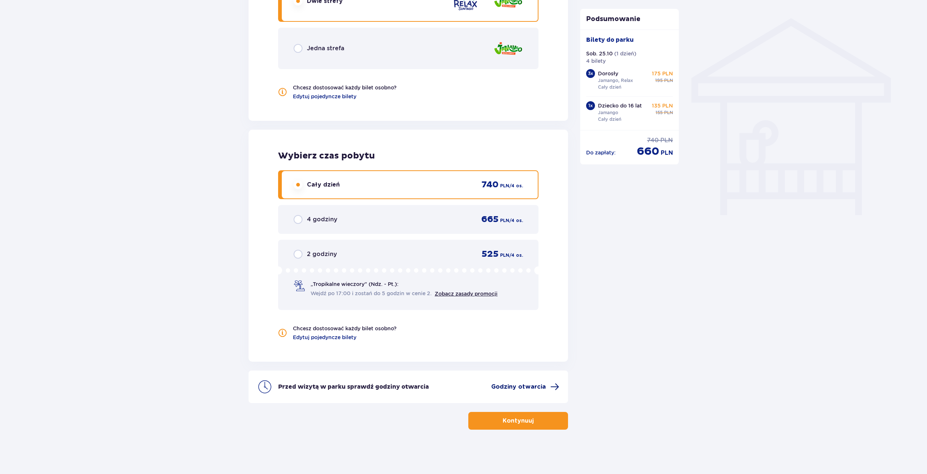
click at [546, 388] on span "Godziny otwarcia" at bounding box center [525, 386] width 68 height 9
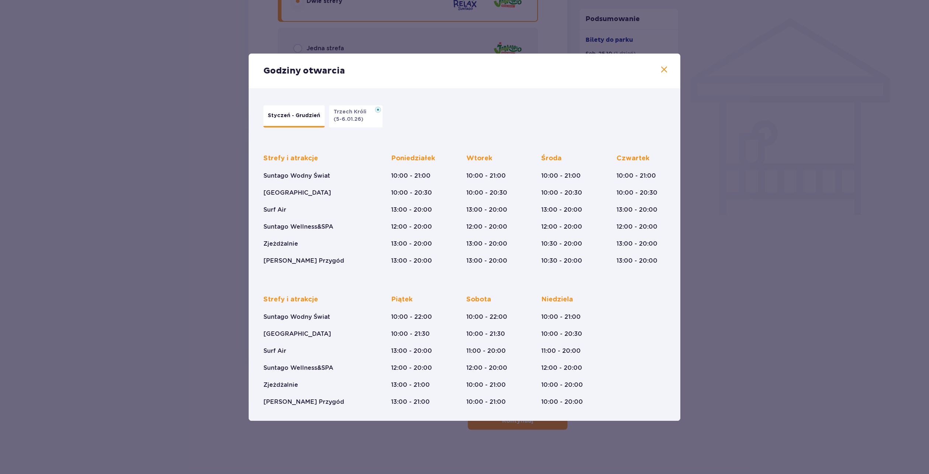
click at [709, 288] on div "Godziny otwarcia Styczeń - Grudzień Trzech Króli (5-6.01.26) Strefy i atrakcje …" at bounding box center [464, 237] width 929 height 474
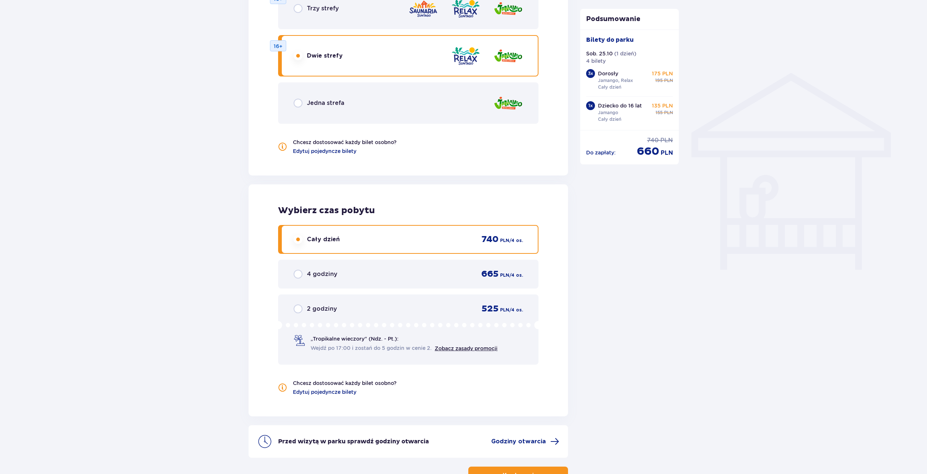
scroll to position [581, 0]
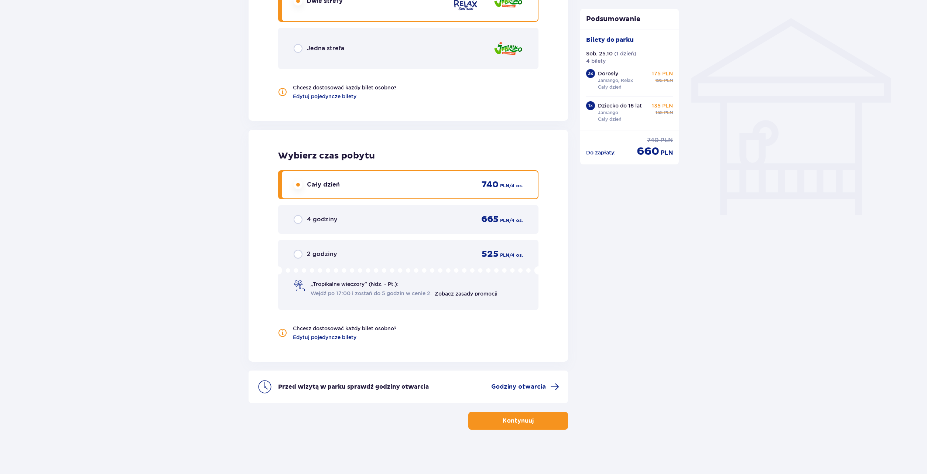
click at [516, 422] on p "Kontynuuj" at bounding box center [517, 420] width 31 height 8
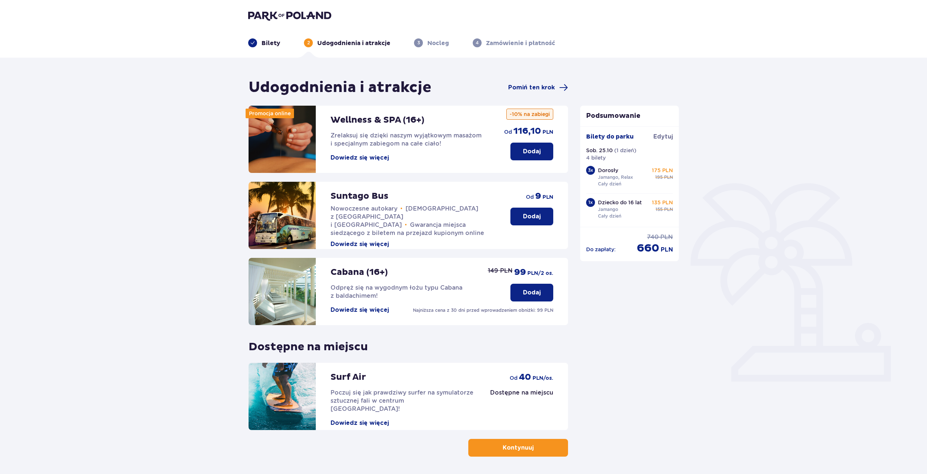
click at [495, 444] on button "Kontynuuj" at bounding box center [518, 448] width 100 height 18
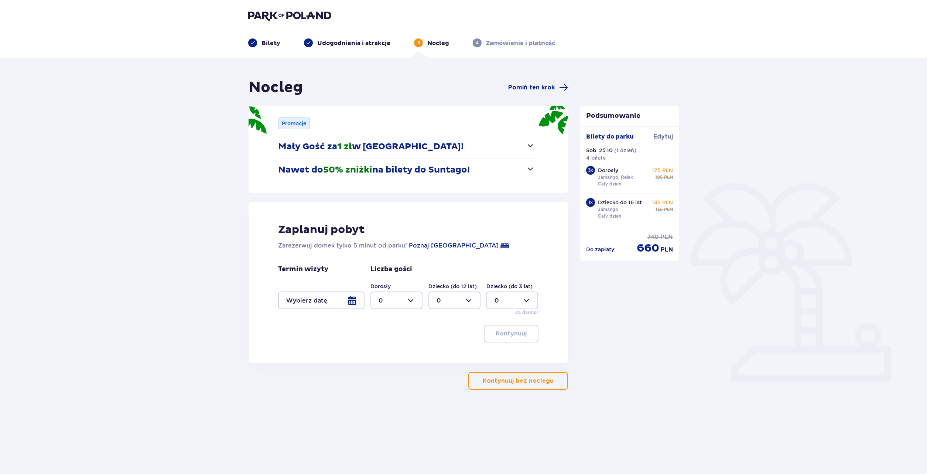
click at [495, 384] on p "Kontynuuj bez noclegu" at bounding box center [517, 381] width 71 height 8
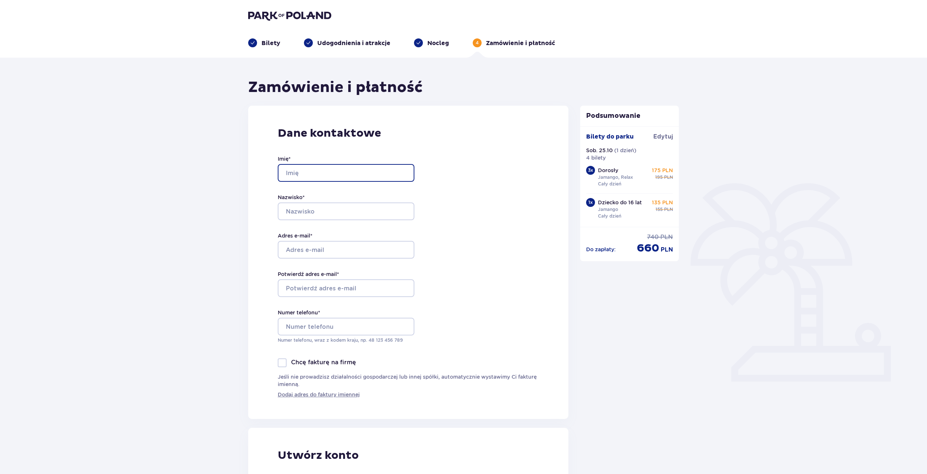
click at [315, 171] on input "Imię *" at bounding box center [346, 173] width 137 height 18
type input "[PERSON_NAME]"
type input "Sielawa"
type input "[PERSON_NAME][EMAIL_ADDRESS][DOMAIN_NAME]"
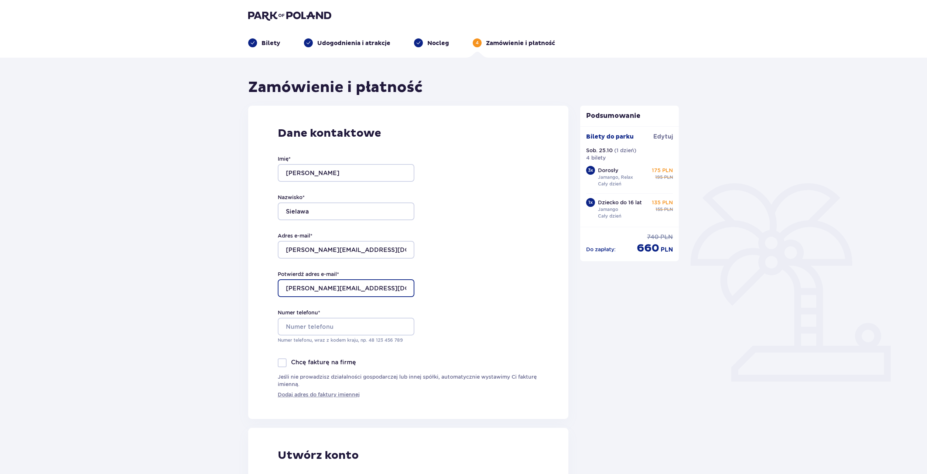
type input "[PERSON_NAME][EMAIL_ADDRESS][DOMAIN_NAME]"
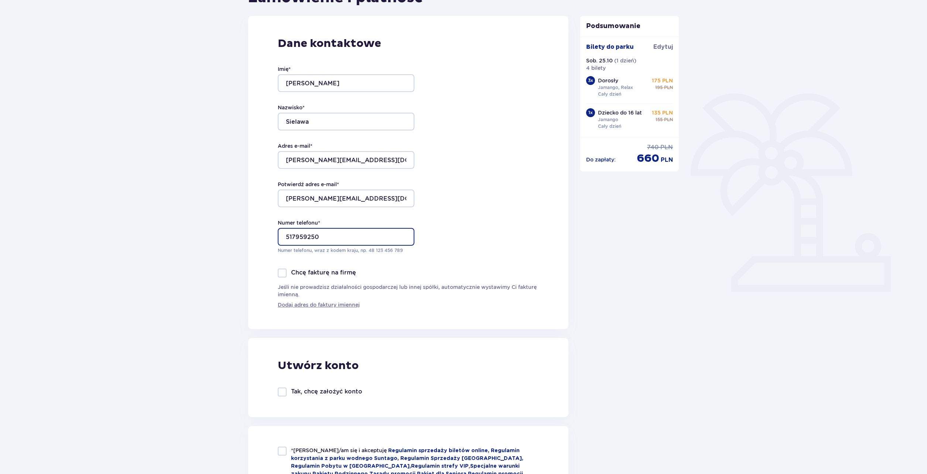
scroll to position [148, 0]
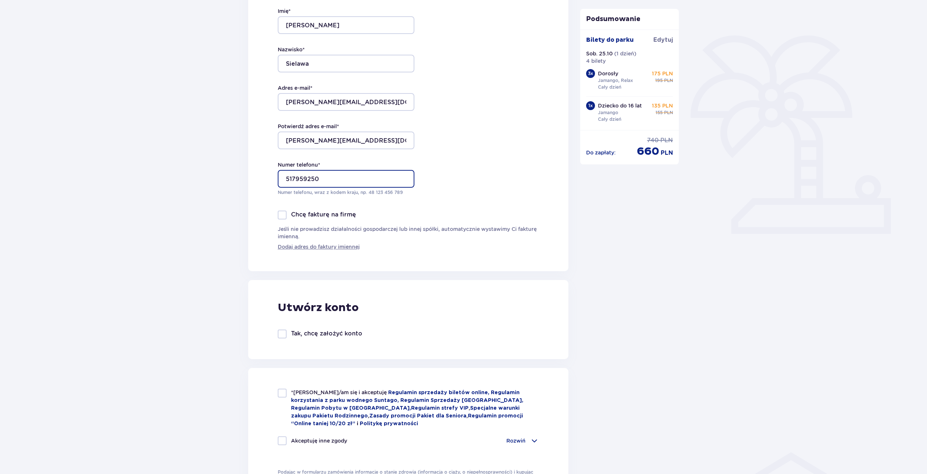
type input "517959250"
click at [204, 275] on div "Zamówienie i płatność Dane kontaktowe Imię * [PERSON_NAME] * [PERSON_NAME] e-ma…" at bounding box center [463, 392] width 927 height 965
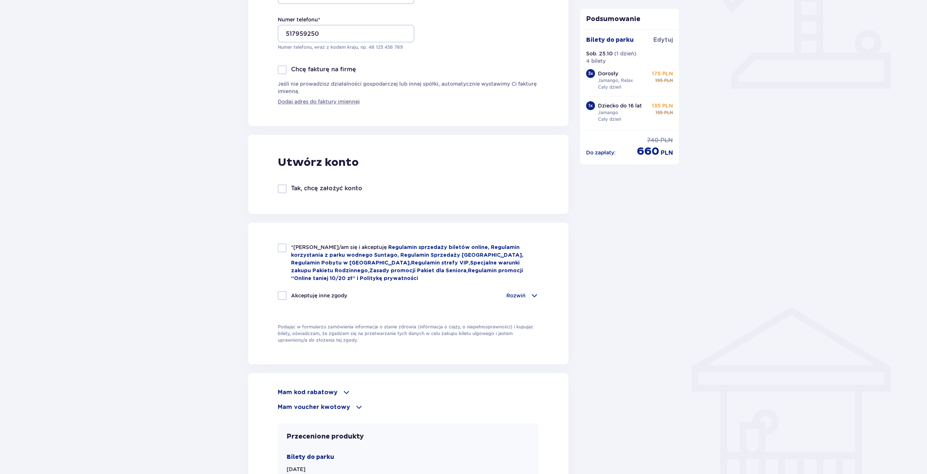
scroll to position [295, 0]
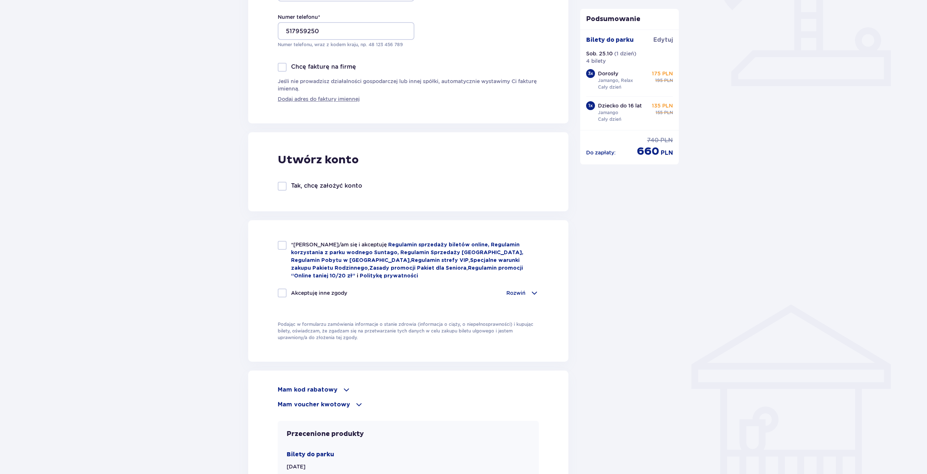
click at [281, 244] on div at bounding box center [282, 245] width 9 height 9
checkbox input "true"
click at [521, 293] on p "Rozwiń" at bounding box center [515, 292] width 19 height 7
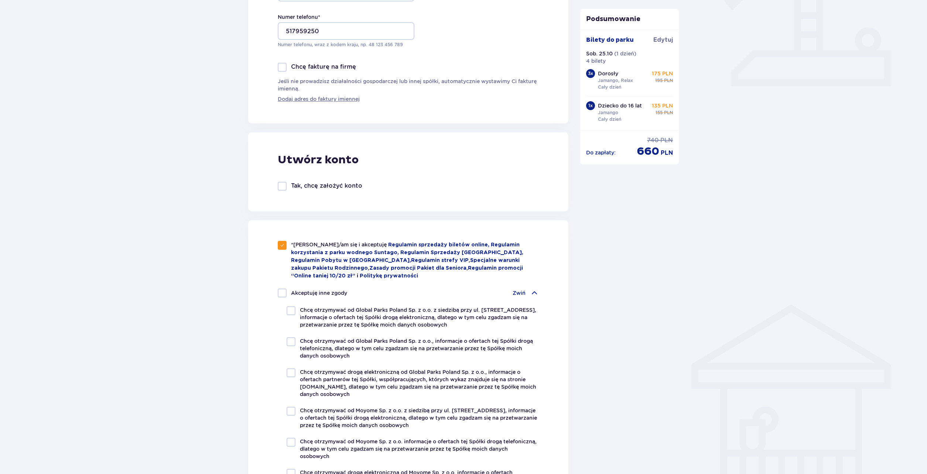
click at [521, 293] on p "Zwiń" at bounding box center [518, 292] width 13 height 7
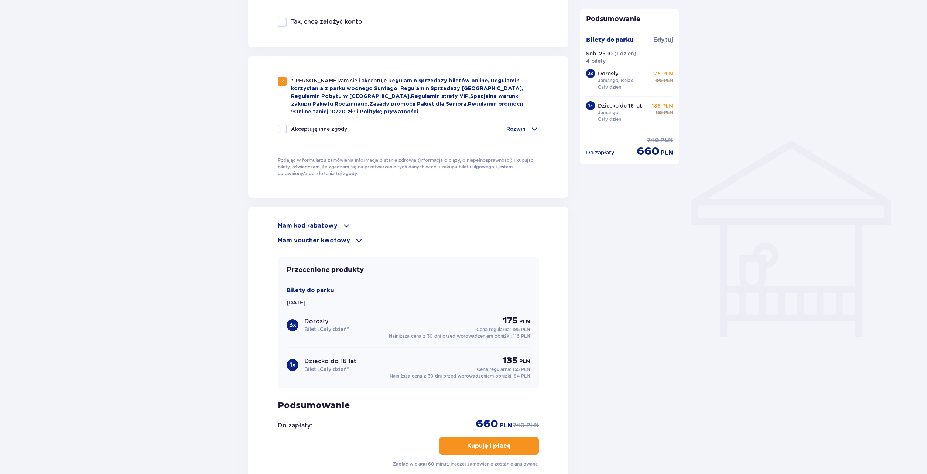
scroll to position [480, 0]
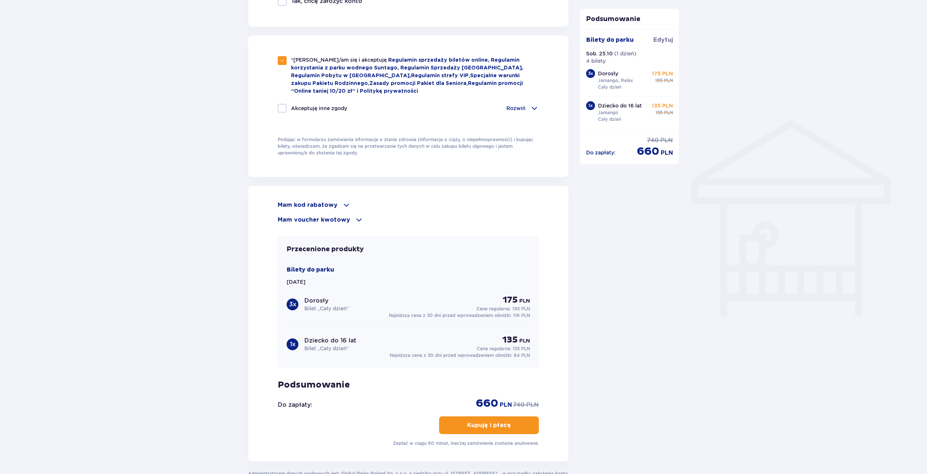
click at [467, 422] on p "Kupuję i płacę" at bounding box center [489, 425] width 44 height 8
